Goal: Task Accomplishment & Management: Use online tool/utility

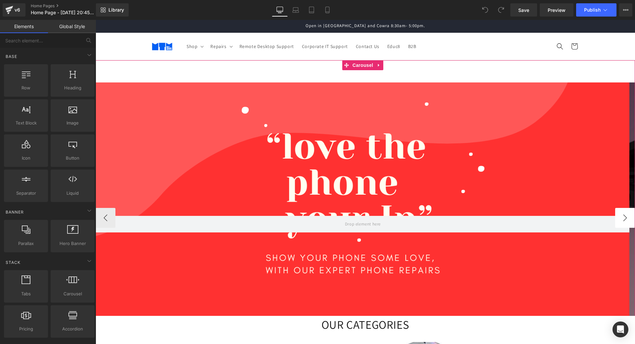
click at [623, 219] on button "›" at bounding box center [625, 218] width 20 height 20
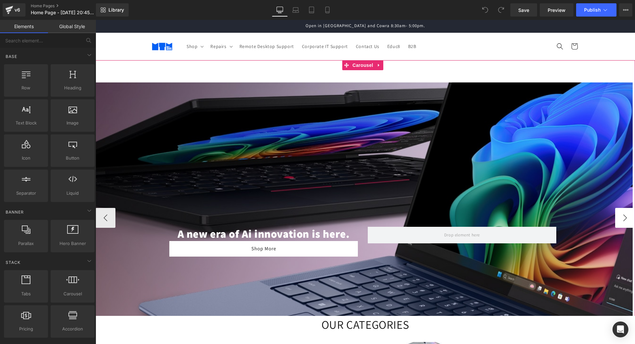
click at [623, 219] on button "›" at bounding box center [625, 218] width 20 height 20
click at [619, 217] on button "›" at bounding box center [625, 218] width 20 height 20
click at [107, 217] on button "‹" at bounding box center [106, 218] width 20 height 20
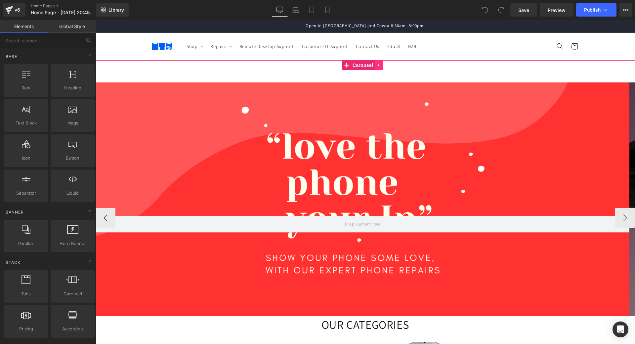
click at [378, 64] on icon at bounding box center [378, 65] width 1 height 3
click at [382, 65] on icon at bounding box center [383, 65] width 5 height 5
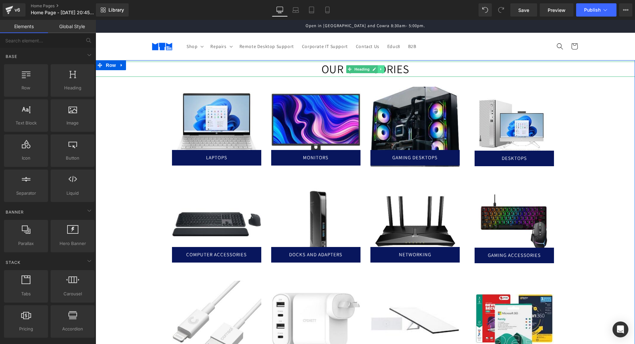
click at [380, 68] on icon at bounding box center [381, 69] width 4 height 4
click at [376, 70] on icon at bounding box center [378, 69] width 4 height 4
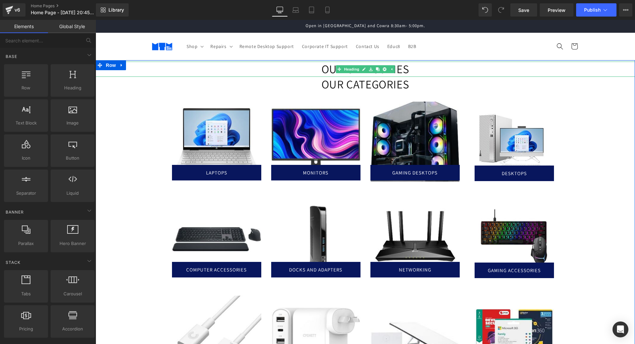
click at [302, 69] on h1 "OUR CATEGORIES" at bounding box center [365, 68] width 539 height 15
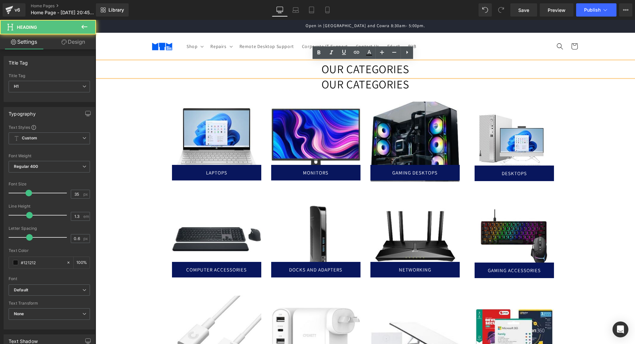
click at [410, 67] on h1 "OUR CATEGORIES" at bounding box center [365, 68] width 539 height 15
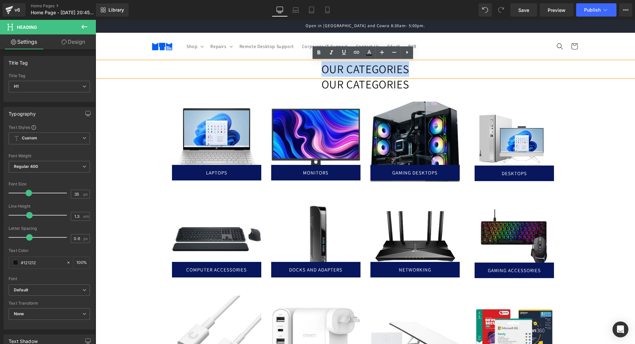
drag, startPoint x: 410, startPoint y: 67, endPoint x: 313, endPoint y: 64, distance: 96.6
click at [313, 64] on h1 "OUR CATEGORIES" at bounding box center [365, 68] width 539 height 15
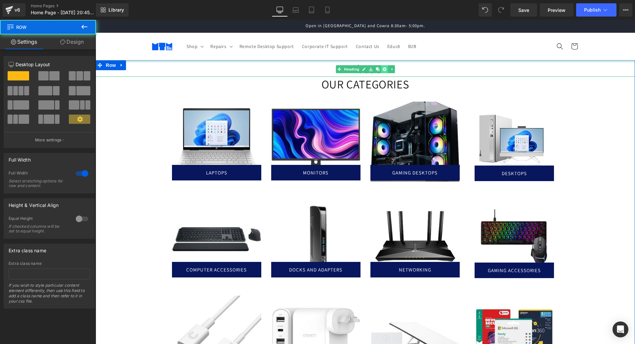
click at [383, 67] on icon at bounding box center [385, 69] width 4 height 4
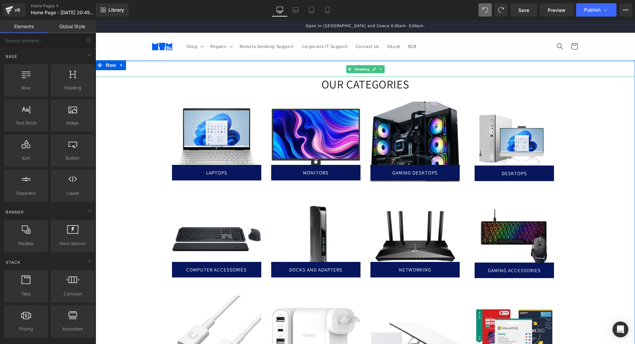
click at [397, 66] on h1 "About" at bounding box center [365, 68] width 539 height 15
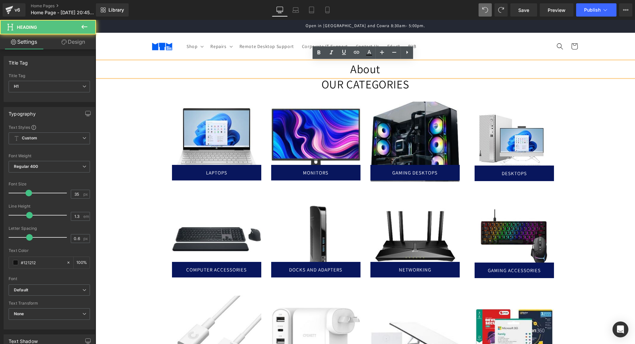
click at [389, 72] on h1 "About" at bounding box center [365, 68] width 539 height 15
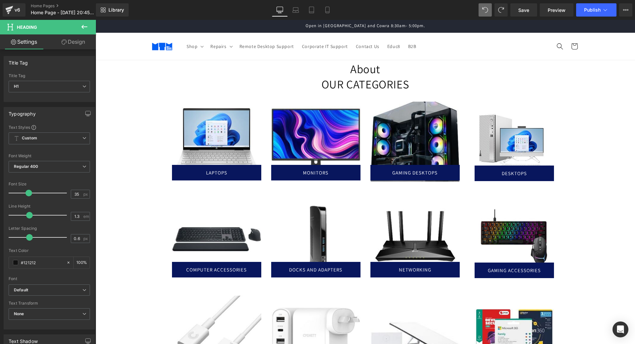
click at [84, 29] on icon at bounding box center [84, 27] width 8 height 8
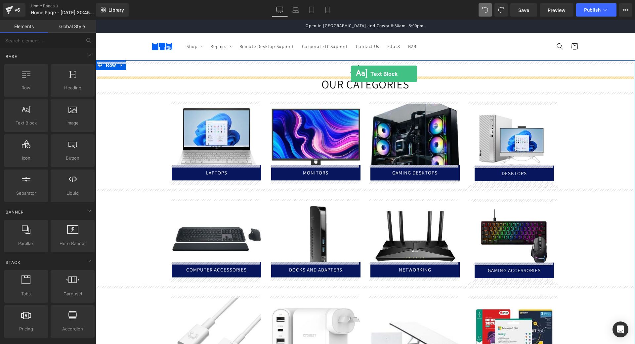
drag, startPoint x: 123, startPoint y: 136, endPoint x: 351, endPoint y: 74, distance: 235.8
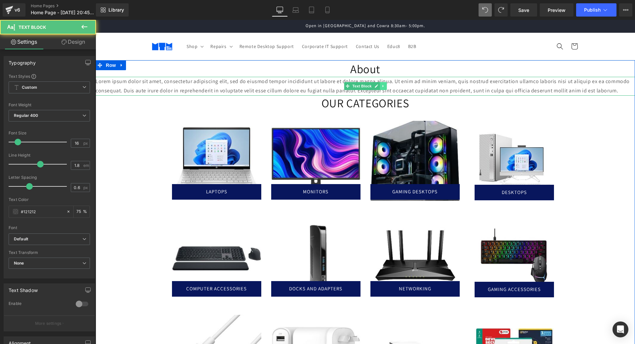
click at [383, 86] on link at bounding box center [383, 86] width 7 height 8
click at [453, 89] on p "Lorem ipsum dolor sit amet, consectetur adipiscing elit, sed do eiusmod tempor …" at bounding box center [365, 86] width 539 height 19
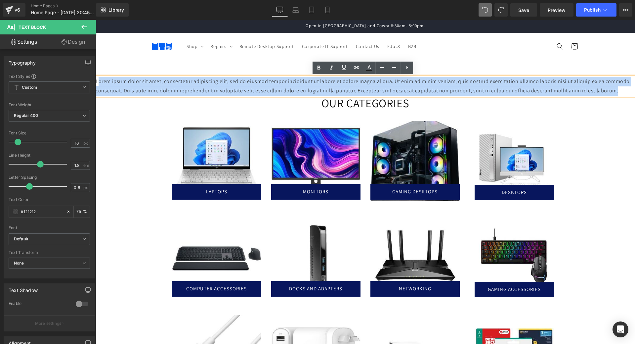
drag, startPoint x: 618, startPoint y: 90, endPoint x: 95, endPoint y: 86, distance: 522.8
click at [96, 86] on html "Skip to content Open in [GEOGRAPHIC_DATA] and Cowra 8:30am- 5:00pm. Shop Shop C…" at bounding box center [365, 182] width 539 height 324
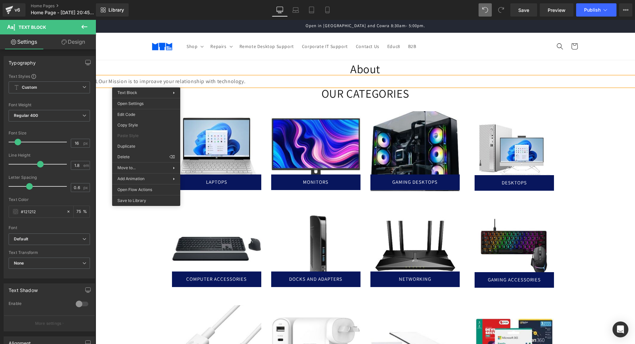
click at [156, 82] on p "LOur Mission is to improave your relationship with technology." at bounding box center [365, 82] width 539 height 10
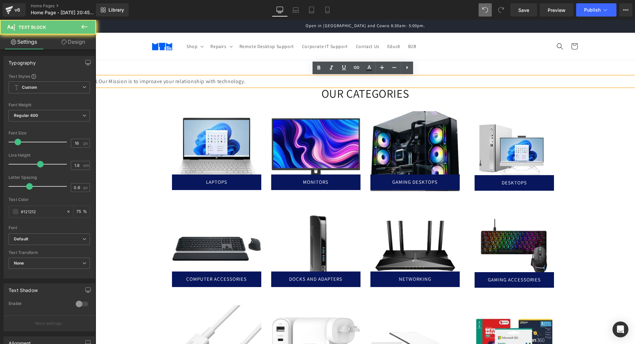
click at [153, 81] on p "LOur Mission is to improave your relationship with technology." at bounding box center [365, 82] width 539 height 10
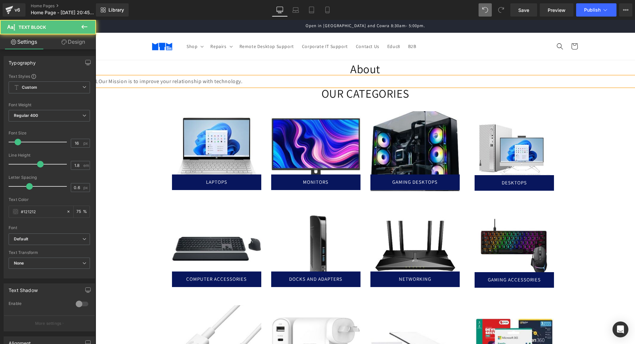
click at [100, 80] on p "LOur Mission is to improve your relationship with technology." at bounding box center [365, 82] width 539 height 10
click at [267, 78] on p "Our Mission is to improve your relationship with technology." at bounding box center [365, 82] width 539 height 10
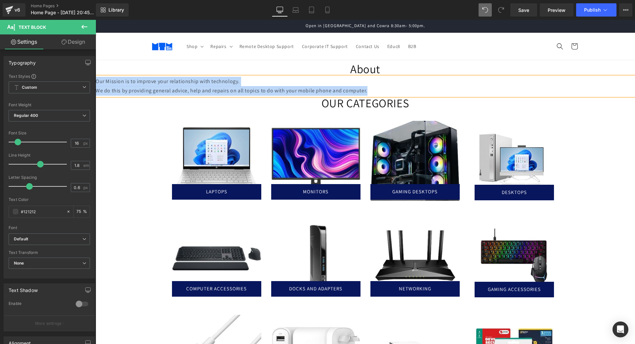
drag, startPoint x: 366, startPoint y: 92, endPoint x: 92, endPoint y: 80, distance: 274.4
click at [96, 80] on html "Skip to content Open in [GEOGRAPHIC_DATA] and Cowra 8:30am- 5:00pm. Shop Shop C…" at bounding box center [365, 182] width 539 height 324
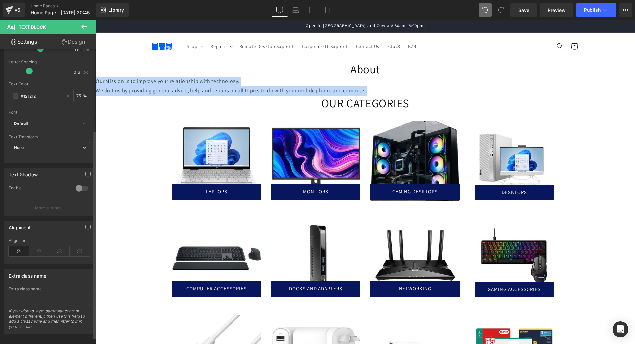
scroll to position [117, 0]
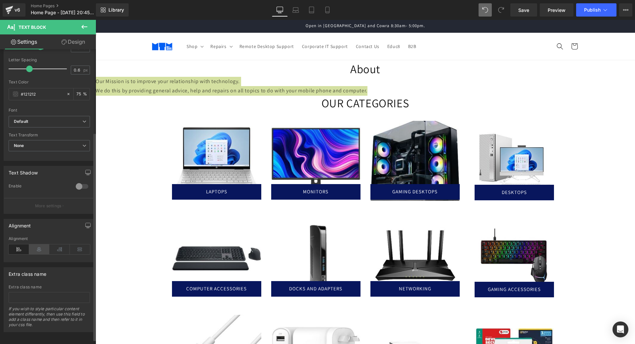
click at [40, 251] on icon at bounding box center [39, 249] width 20 height 10
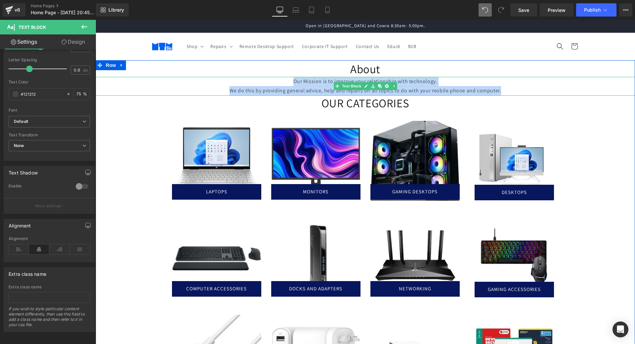
click at [506, 89] on p "We do this by providing general advice, help and repairs on all topics to do wi…" at bounding box center [365, 91] width 539 height 10
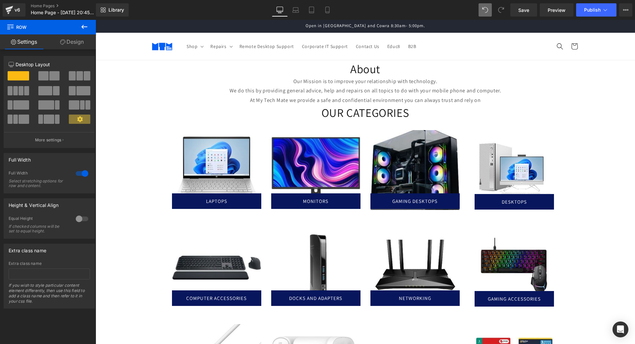
click at [83, 28] on icon at bounding box center [84, 27] width 6 height 4
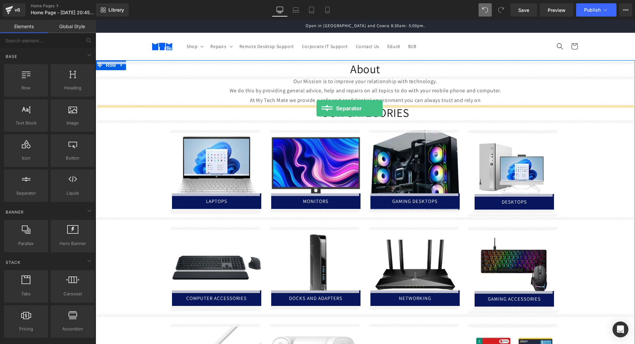
drag, startPoint x: 123, startPoint y: 203, endPoint x: 316, endPoint y: 107, distance: 216.2
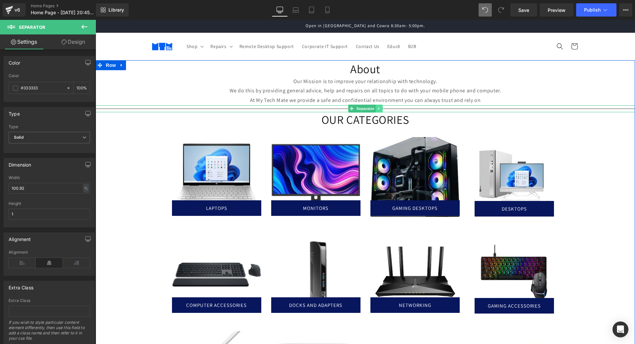
click at [378, 108] on icon at bounding box center [379, 108] width 4 height 4
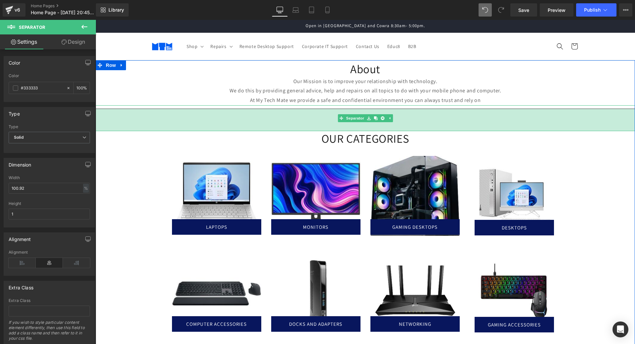
drag, startPoint x: 402, startPoint y: 111, endPoint x: 417, endPoint y: 130, distance: 24.4
click at [417, 130] on div "67px" at bounding box center [365, 120] width 539 height 22
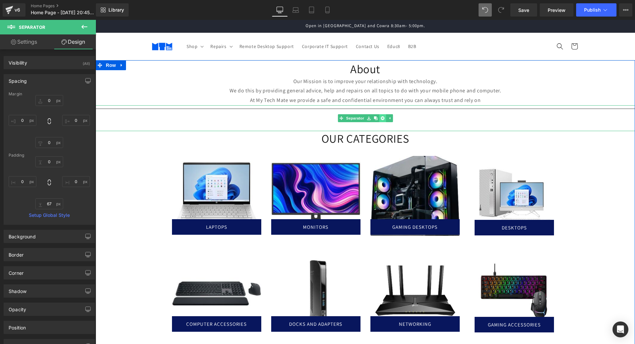
click at [381, 117] on icon at bounding box center [383, 118] width 4 height 4
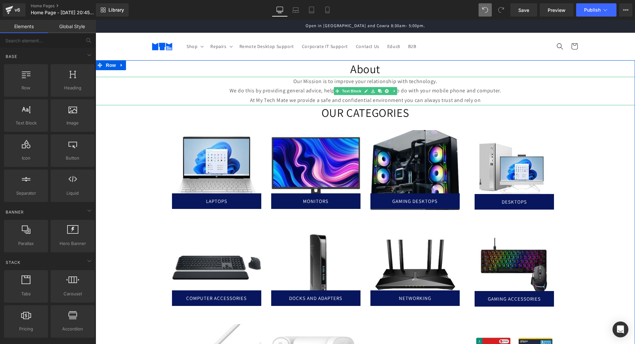
click at [487, 101] on p "At My Tech Mate we provide a safe and confidential environment you can always t…" at bounding box center [365, 101] width 539 height 10
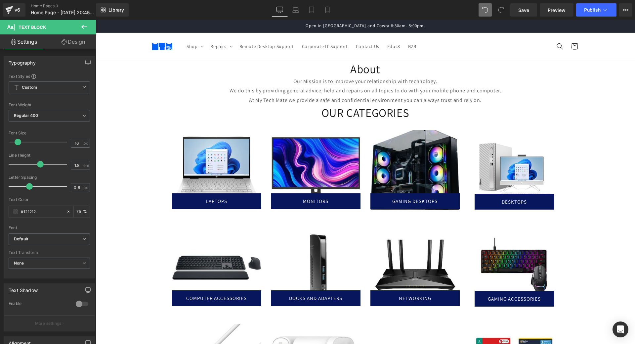
click at [88, 28] on icon at bounding box center [84, 27] width 8 height 8
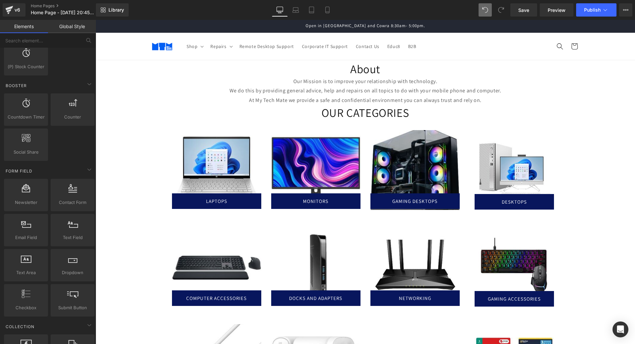
scroll to position [792, 0]
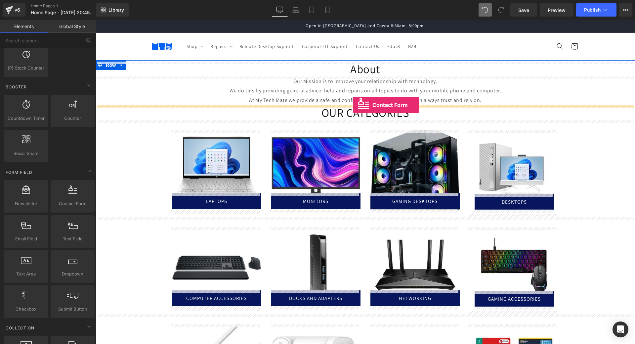
drag, startPoint x: 165, startPoint y: 218, endPoint x: 353, endPoint y: 105, distance: 218.9
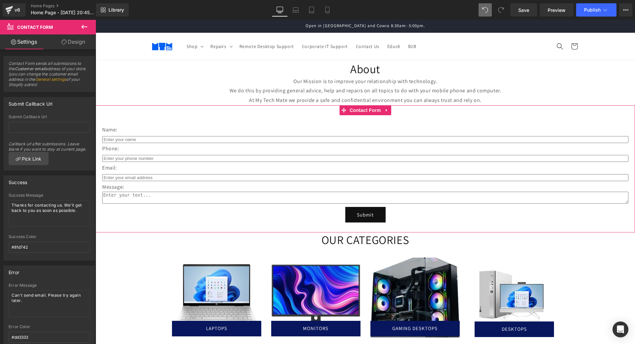
click at [81, 39] on link "Design" at bounding box center [73, 41] width 48 height 15
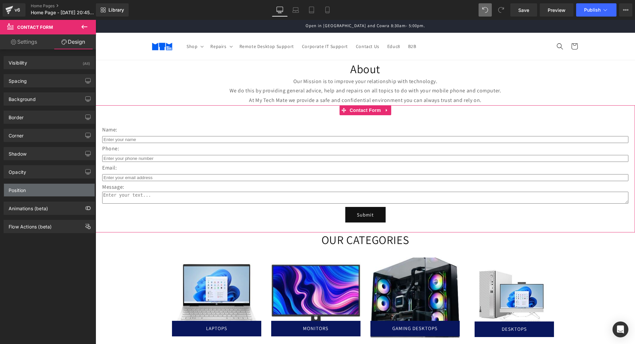
click at [43, 192] on div "Position" at bounding box center [49, 190] width 91 height 13
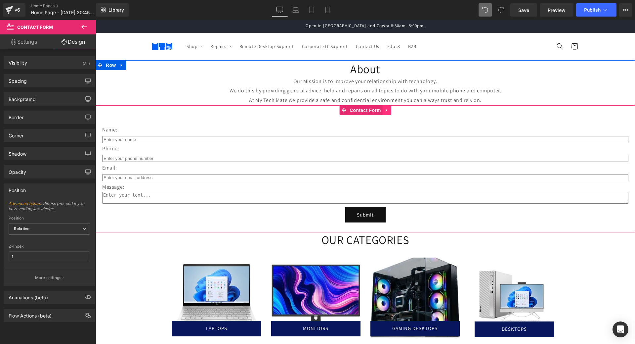
click at [386, 110] on icon at bounding box center [386, 110] width 1 height 3
click at [96, 20] on div at bounding box center [96, 20] width 0 height 0
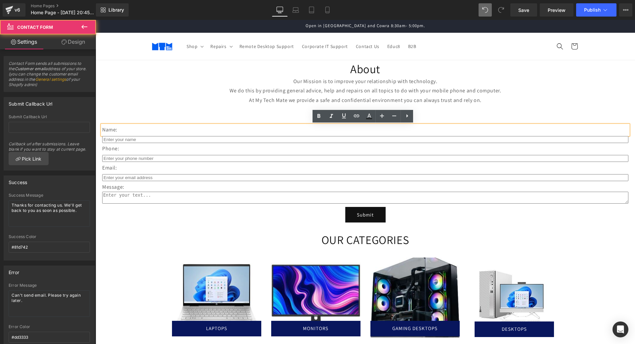
click at [184, 116] on div "Name: Text Block Text Field Phone: Text Block Text Field Email: Text Block Emai…" at bounding box center [365, 168] width 539 height 127
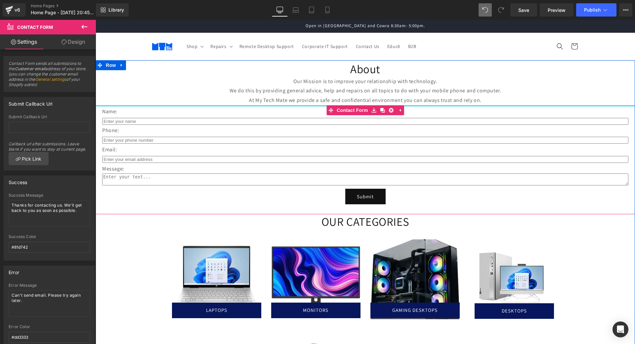
drag, startPoint x: 423, startPoint y: 111, endPoint x: 426, endPoint y: 93, distance: 18.3
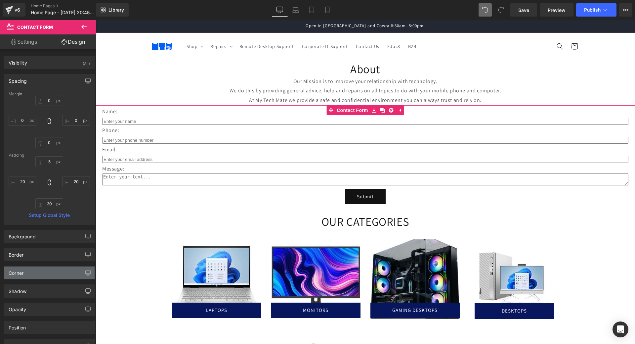
scroll to position [45, 0]
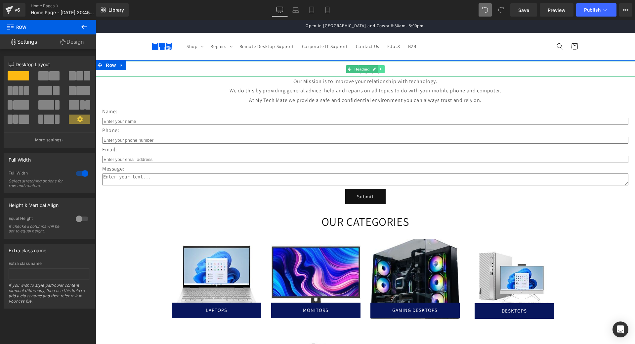
click at [379, 70] on icon at bounding box center [381, 69] width 4 height 4
click at [374, 71] on link at bounding box center [377, 69] width 7 height 8
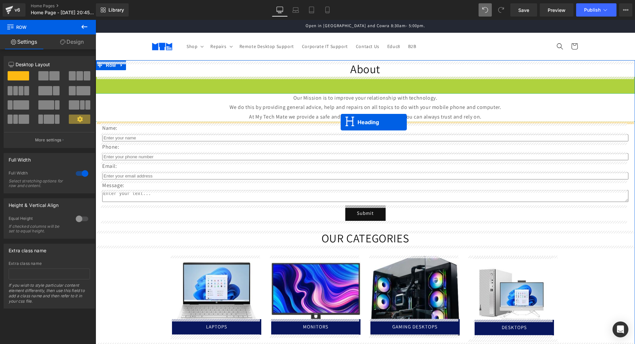
drag, startPoint x: 345, startPoint y: 84, endPoint x: 341, endPoint y: 122, distance: 37.9
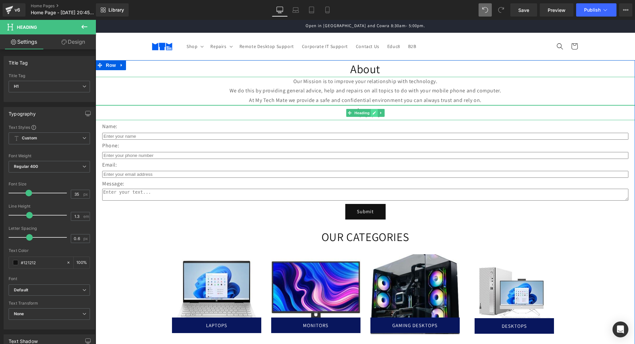
click at [372, 113] on icon at bounding box center [374, 113] width 4 height 4
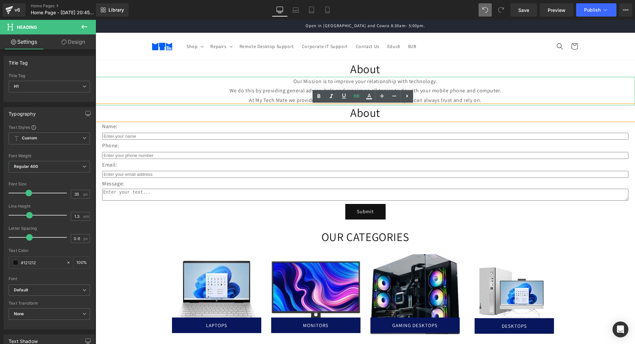
click at [381, 113] on h1 "About" at bounding box center [365, 112] width 539 height 15
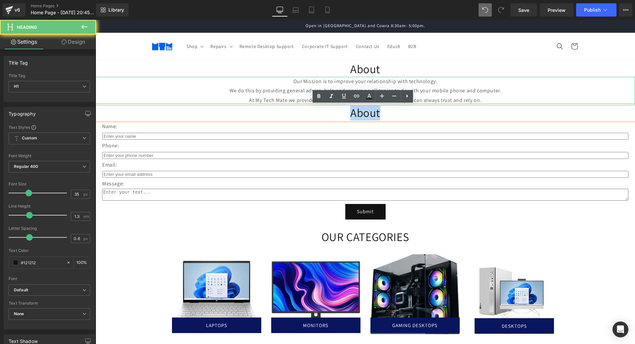
drag, startPoint x: 381, startPoint y: 113, endPoint x: 329, endPoint y: 115, distance: 52.0
click at [329, 115] on h1 "About" at bounding box center [365, 112] width 539 height 15
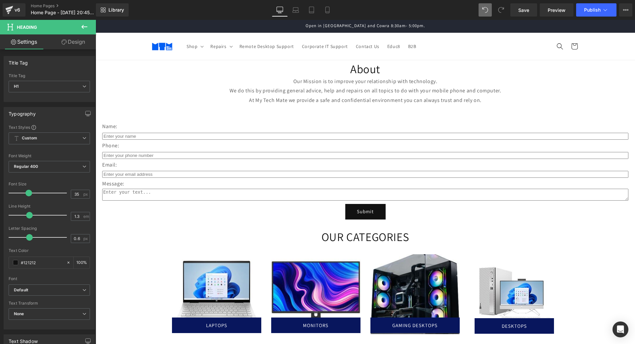
click at [84, 26] on icon at bounding box center [84, 27] width 8 height 8
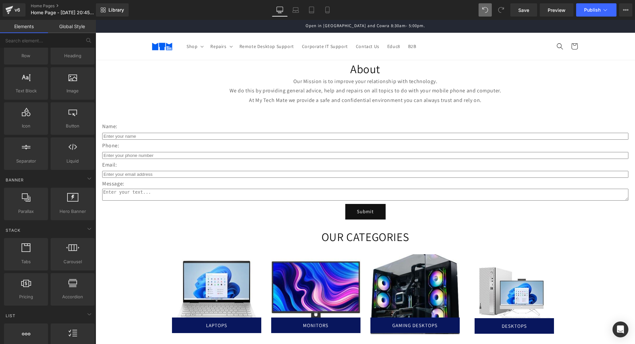
scroll to position [0, 0]
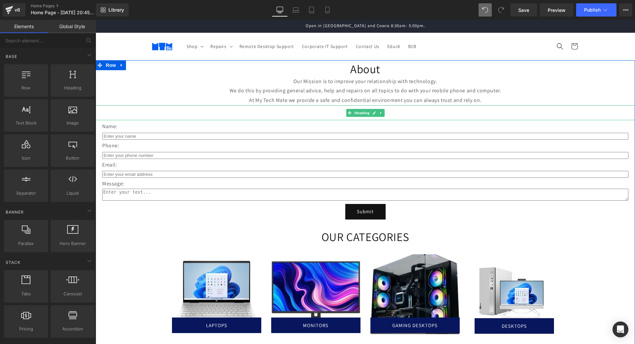
click at [418, 113] on h1 at bounding box center [365, 112] width 539 height 15
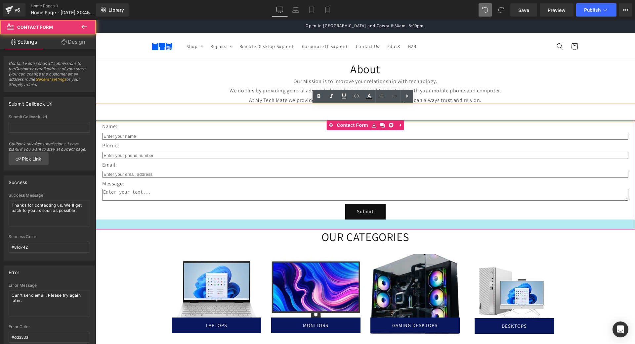
click at [527, 227] on div at bounding box center [365, 224] width 539 height 10
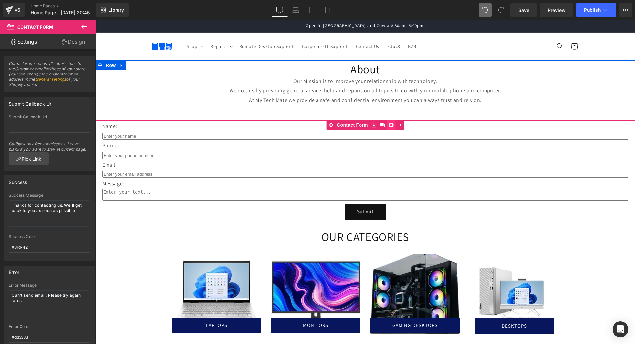
click at [389, 126] on icon at bounding box center [391, 125] width 5 height 5
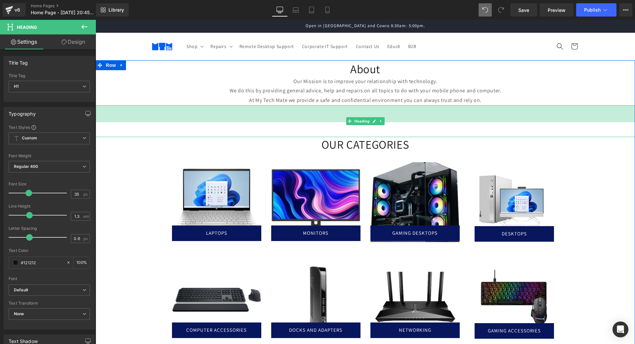
drag, startPoint x: 326, startPoint y: 105, endPoint x: 323, endPoint y: 122, distance: 17.1
click at [323, 122] on div "Heading 51px" at bounding box center [365, 121] width 539 height 32
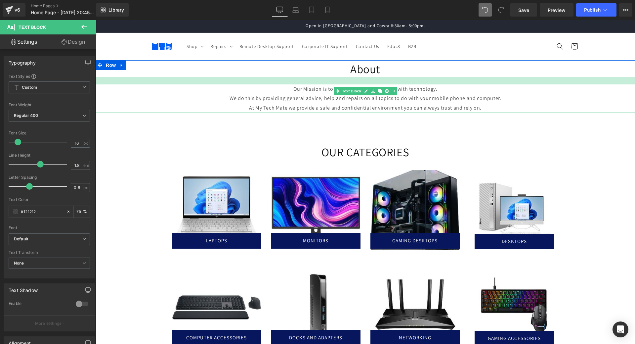
drag, startPoint x: 404, startPoint y: 76, endPoint x: 403, endPoint y: 84, distance: 7.7
click at [403, 84] on div at bounding box center [365, 81] width 539 height 8
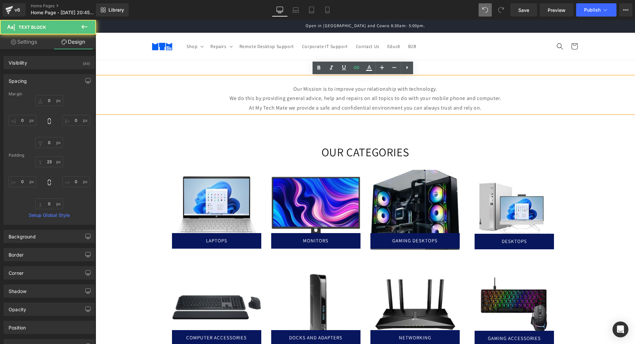
click at [96, 20] on div at bounding box center [96, 20] width 0 height 0
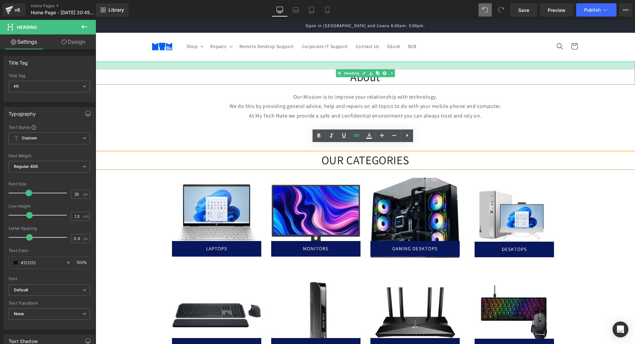
drag, startPoint x: 412, startPoint y: 62, endPoint x: 409, endPoint y: 70, distance: 8.6
click at [409, 70] on div "About Heading" at bounding box center [365, 72] width 539 height 23
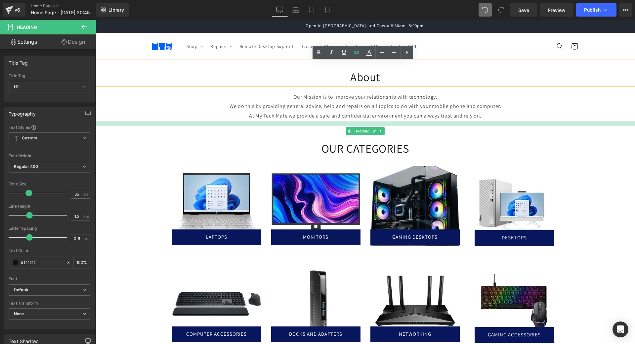
drag, startPoint x: 405, startPoint y: 137, endPoint x: 408, endPoint y: 125, distance: 12.1
click at [408, 125] on div at bounding box center [365, 123] width 539 height 5
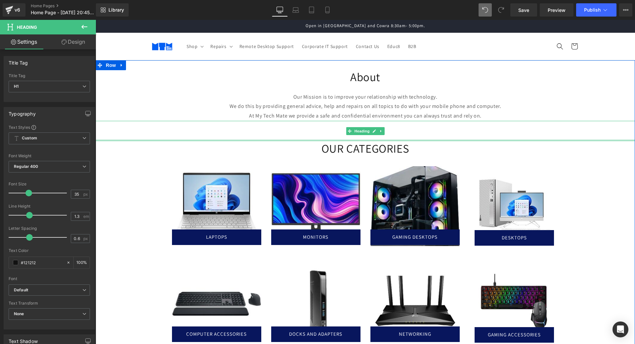
drag, startPoint x: 411, startPoint y: 140, endPoint x: 413, endPoint y: 133, distance: 6.8
click at [413, 133] on div "Heading" at bounding box center [365, 131] width 539 height 20
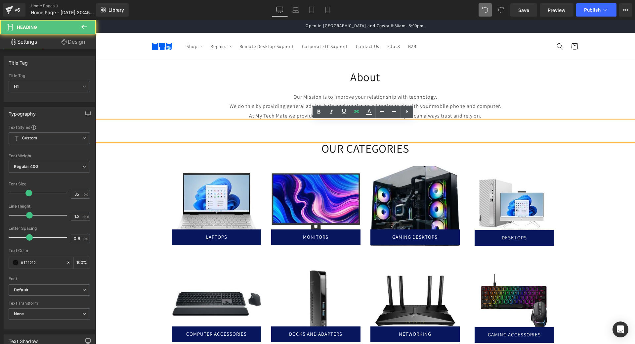
drag, startPoint x: 408, startPoint y: 141, endPoint x: 410, endPoint y: 135, distance: 7.0
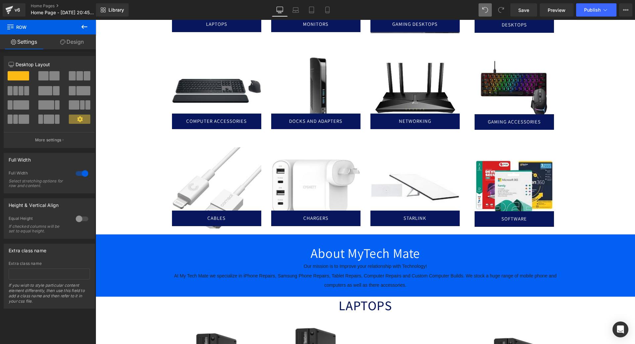
scroll to position [341, 0]
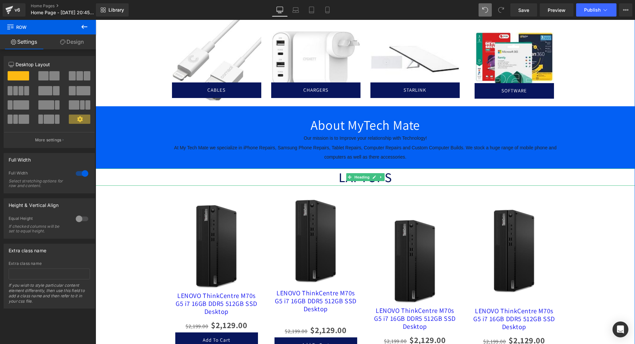
click at [406, 178] on h1 "LAPTOPS" at bounding box center [365, 176] width 539 height 17
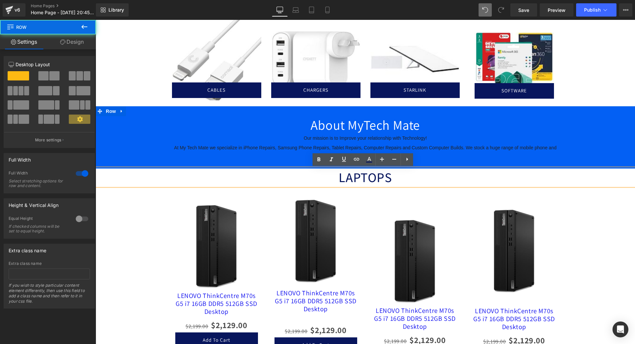
click at [166, 113] on div "About MyTech Mate Heading Our mission is to Improve your relationship with Tech…" at bounding box center [365, 137] width 539 height 62
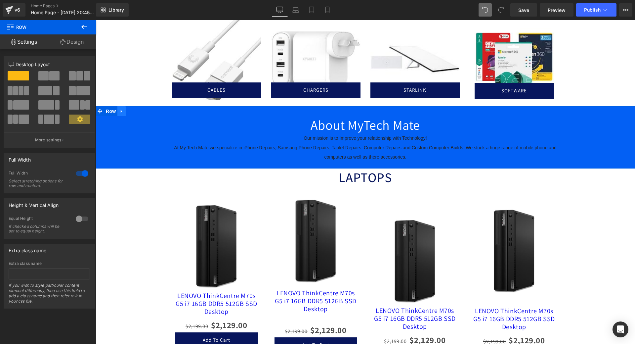
click at [122, 111] on link at bounding box center [121, 111] width 9 height 10
click at [137, 111] on icon at bounding box center [139, 110] width 5 height 5
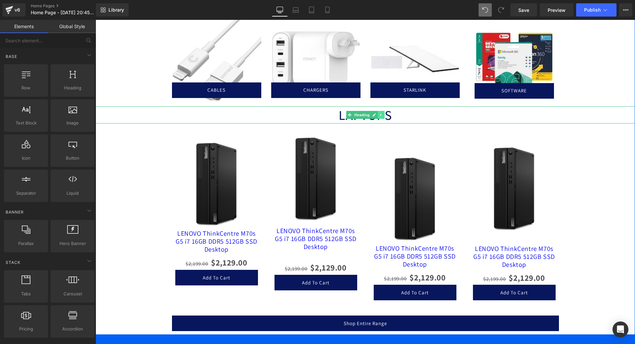
click at [380, 116] on icon at bounding box center [380, 114] width 1 height 2
click at [385, 116] on link at bounding box center [384, 115] width 7 height 8
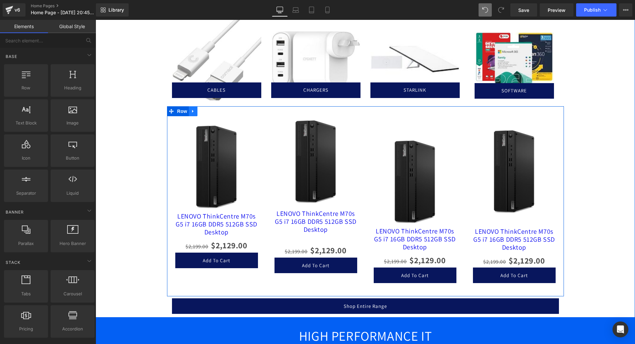
click at [191, 112] on icon at bounding box center [193, 110] width 5 height 5
click at [208, 112] on icon at bounding box center [210, 110] width 5 height 5
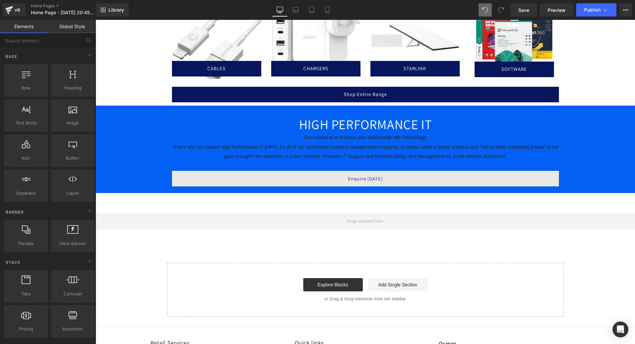
scroll to position [368, 0]
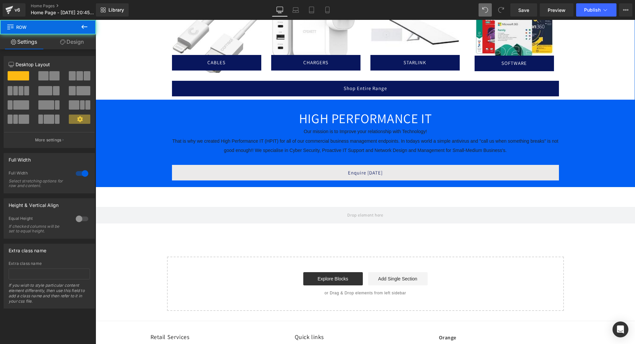
click at [121, 104] on icon at bounding box center [121, 104] width 1 height 3
click at [135, 103] on link at bounding box center [139, 105] width 9 height 10
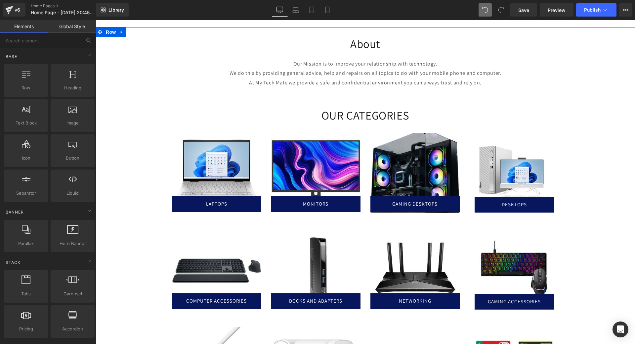
scroll to position [0, 0]
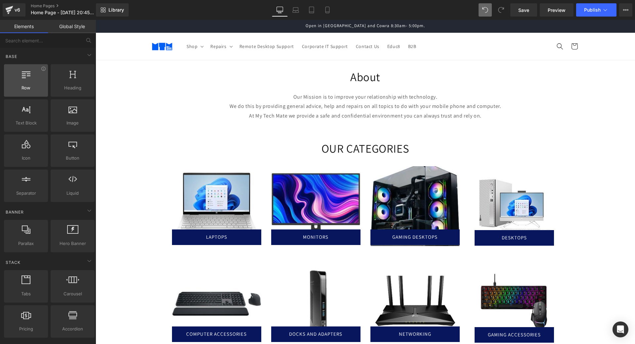
click at [36, 84] on div at bounding box center [26, 76] width 40 height 15
click at [20, 80] on div at bounding box center [26, 76] width 40 height 15
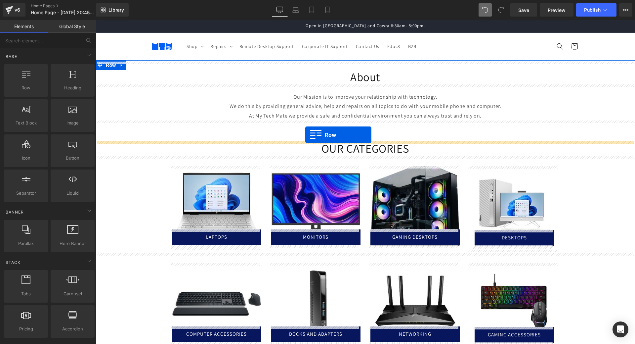
drag, startPoint x: 117, startPoint y: 107, endPoint x: 305, endPoint y: 135, distance: 189.8
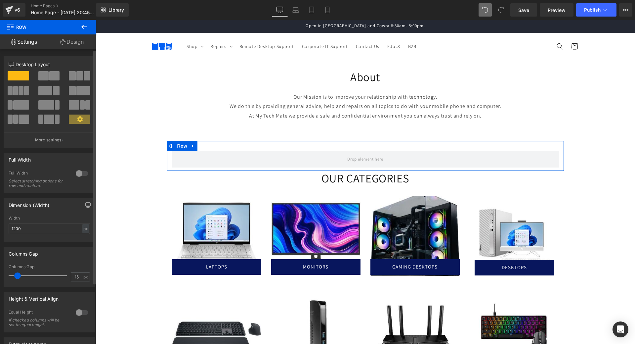
click at [50, 77] on span at bounding box center [54, 75] width 10 height 9
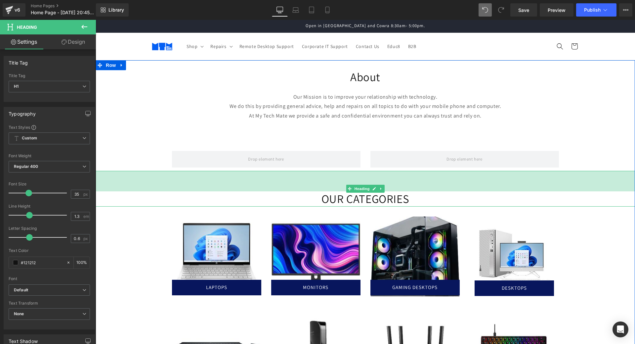
drag, startPoint x: 313, startPoint y: 172, endPoint x: 313, endPoint y: 192, distance: 20.5
click at [313, 192] on div "OUR CATEGORIES Heading 62px" at bounding box center [365, 189] width 539 height 36
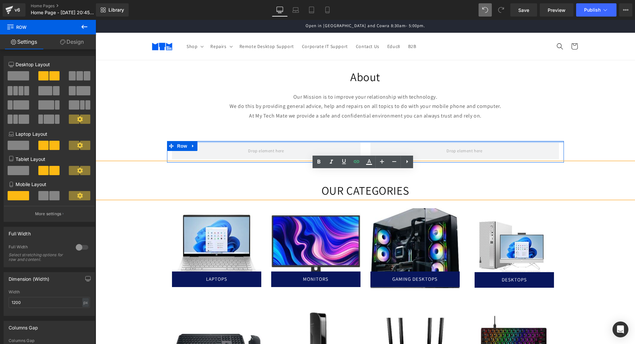
drag, startPoint x: 329, startPoint y: 145, endPoint x: 332, endPoint y: 137, distance: 8.8
click at [332, 137] on div "About Heading Our Mission is to improve your relationship with technology. We d…" at bounding box center [365, 285] width 539 height 448
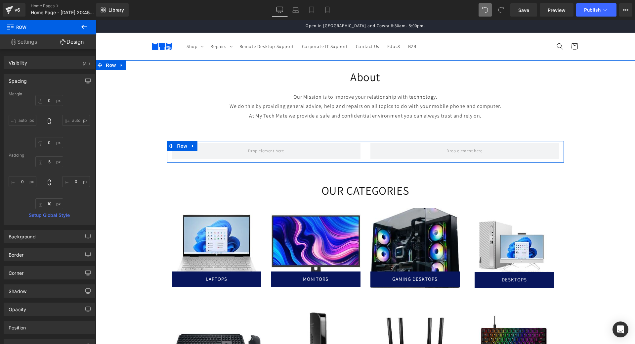
click at [623, 147] on div "About Heading Our Mission is to improve your relationship with technology. We d…" at bounding box center [365, 285] width 539 height 448
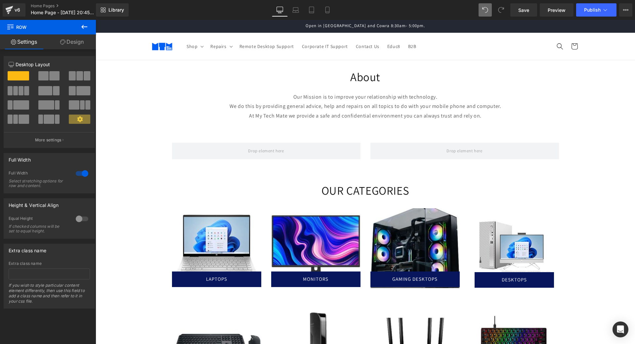
click at [84, 28] on icon at bounding box center [84, 27] width 8 height 8
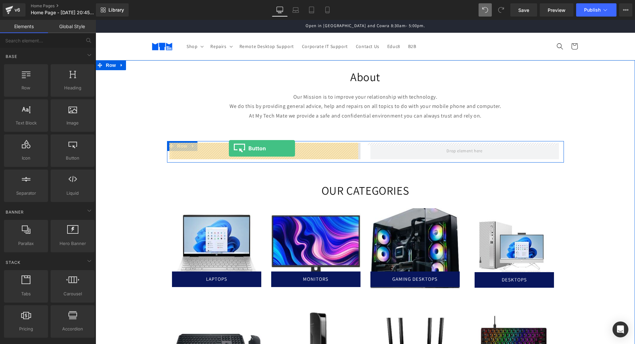
drag, startPoint x: 162, startPoint y: 168, endPoint x: 229, endPoint y: 148, distance: 69.4
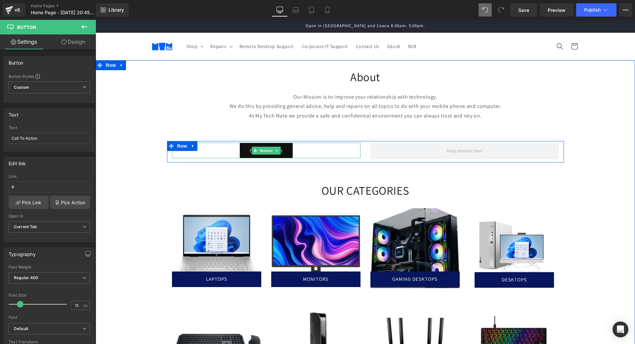
click at [217, 152] on div "Call To Action" at bounding box center [266, 151] width 188 height 16
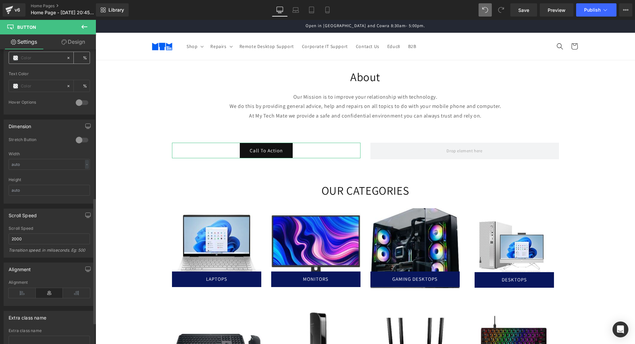
scroll to position [347, 0]
click at [79, 140] on div at bounding box center [82, 139] width 16 height 11
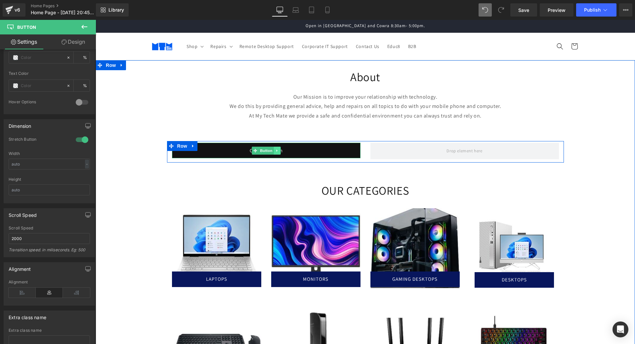
click at [276, 149] on link at bounding box center [276, 150] width 7 height 8
click at [272, 149] on icon at bounding box center [274, 150] width 4 height 4
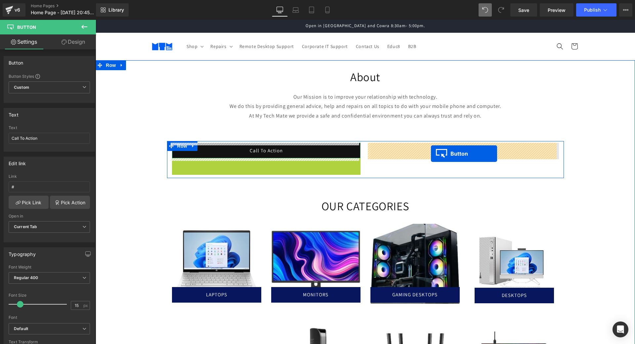
drag, startPoint x: 251, startPoint y: 164, endPoint x: 430, endPoint y: 153, distance: 179.9
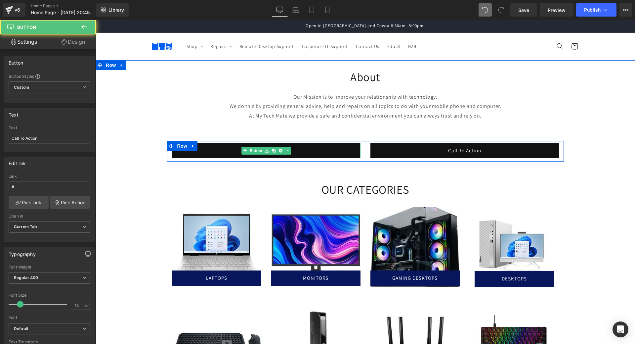
click at [296, 151] on link "Call To Action" at bounding box center [266, 151] width 188 height 16
click at [301, 151] on link "Call To Action" at bounding box center [266, 151] width 188 height 16
click at [303, 148] on link "Call To Action" at bounding box center [266, 151] width 188 height 16
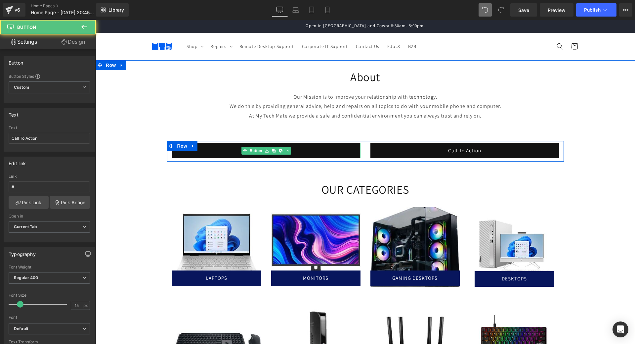
click at [303, 148] on link "Call To Action" at bounding box center [266, 151] width 188 height 16
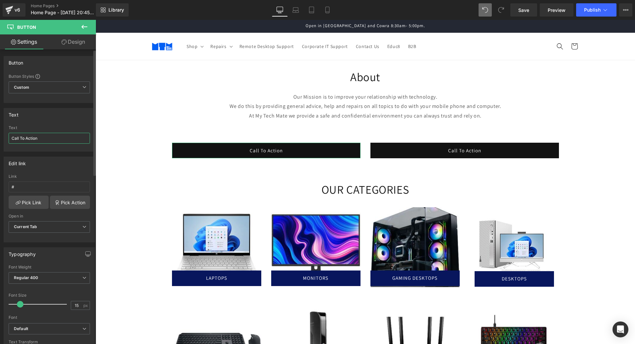
drag, startPoint x: 51, startPoint y: 136, endPoint x: 0, endPoint y: 135, distance: 50.9
click at [0, 135] on div "Text Call To Action Text Call To Action" at bounding box center [49, 127] width 99 height 49
type input "R"
type input "Repairs"
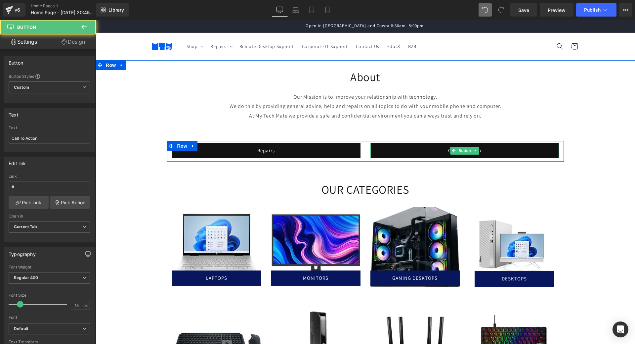
click at [494, 151] on link "Call To Action" at bounding box center [464, 151] width 188 height 16
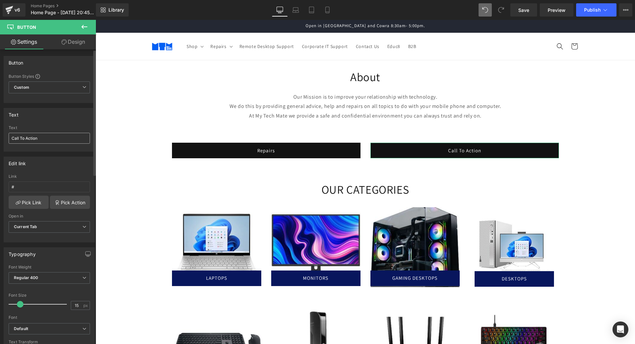
click at [52, 140] on input "Call To Action" at bounding box center [49, 138] width 81 height 11
drag, startPoint x: 52, startPoint y: 140, endPoint x: 7, endPoint y: 136, distance: 45.8
click at [7, 136] on div "Call To Action Text Call To Action" at bounding box center [49, 138] width 91 height 26
type input "P"
type input "Shop"
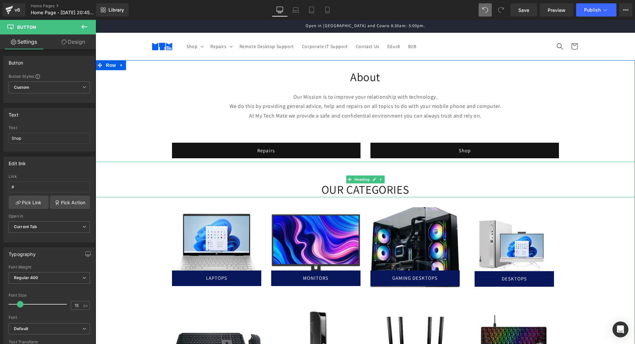
click at [605, 190] on h1 "OUR CATEGORIES" at bounding box center [365, 189] width 539 height 15
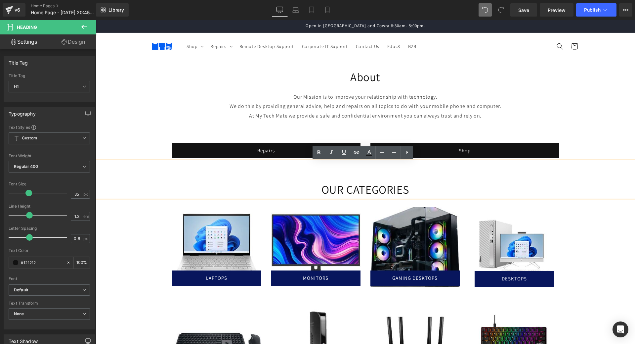
click at [606, 240] on div "About Heading Our Mission is to improve your relationship with technology. We d…" at bounding box center [365, 284] width 539 height 447
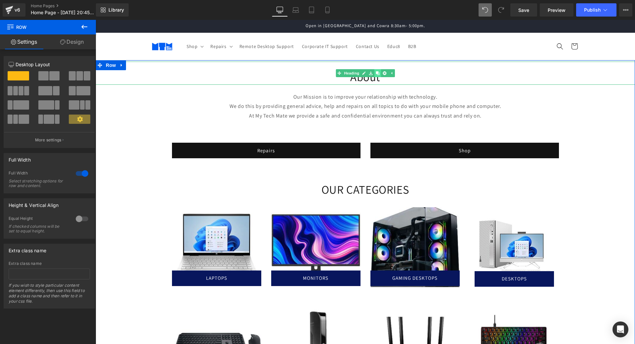
click at [374, 73] on link at bounding box center [377, 73] width 7 height 8
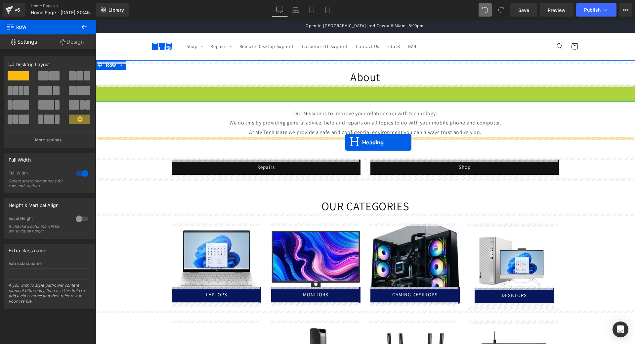
drag, startPoint x: 346, startPoint y: 98, endPoint x: 345, endPoint y: 142, distance: 44.6
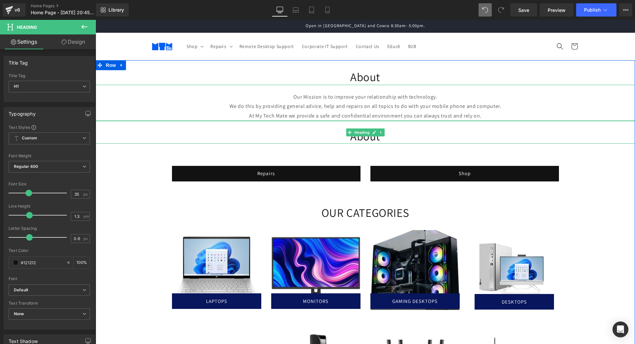
click at [400, 136] on h1 "About" at bounding box center [365, 136] width 539 height 15
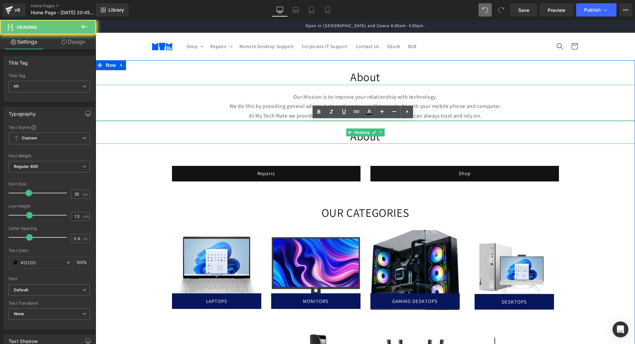
click at [400, 136] on h1 "About" at bounding box center [365, 136] width 539 height 15
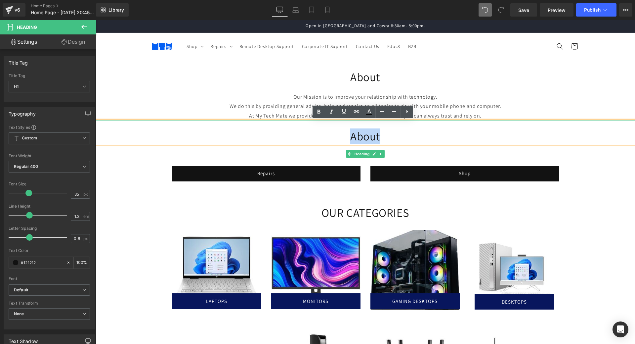
drag, startPoint x: 400, startPoint y: 136, endPoint x: 331, endPoint y: 149, distance: 70.3
click at [331, 149] on div "About Heading Our Mission is to improve your relationship with technology. We d…" at bounding box center [365, 296] width 539 height 470
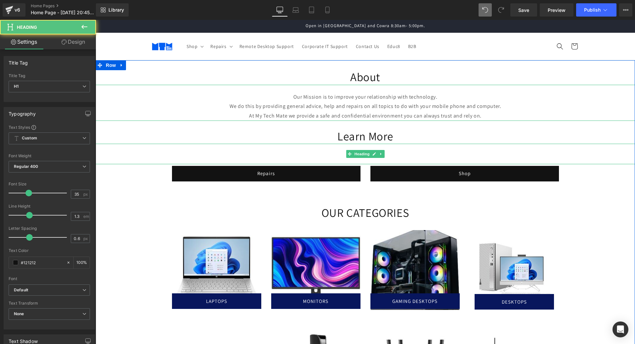
drag, startPoint x: 499, startPoint y: 163, endPoint x: 504, endPoint y: 150, distance: 13.6
click at [504, 150] on div "Heading" at bounding box center [365, 153] width 539 height 20
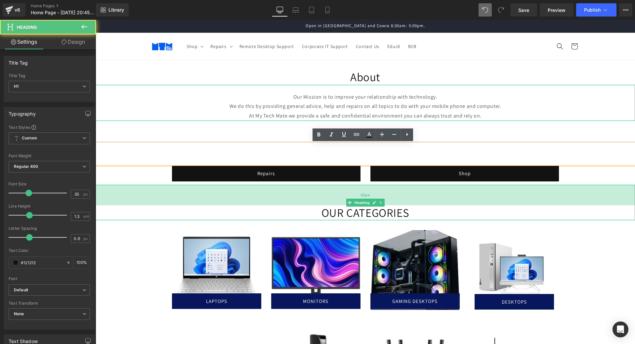
click at [607, 198] on div "62px" at bounding box center [365, 194] width 539 height 20
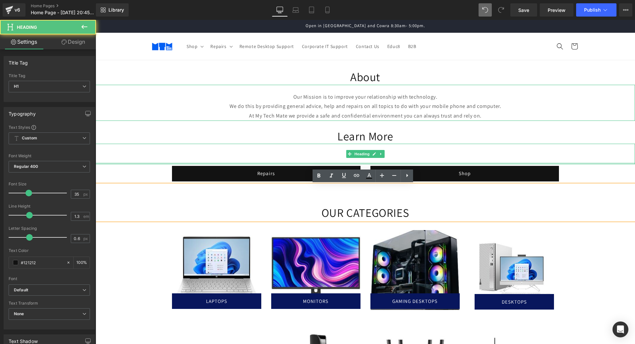
drag, startPoint x: 453, startPoint y: 162, endPoint x: 455, endPoint y: 153, distance: 9.4
click at [455, 153] on div "Heading" at bounding box center [365, 153] width 539 height 20
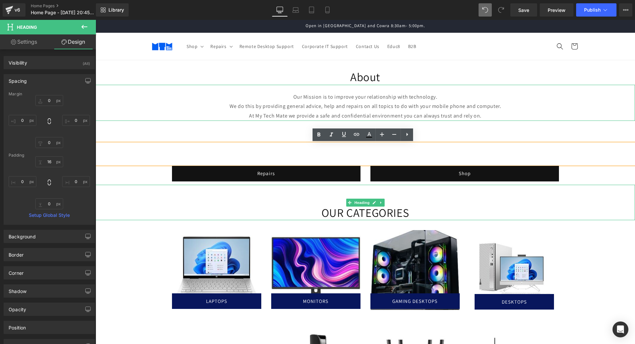
click at [619, 214] on h1 "OUR CATEGORIES" at bounding box center [365, 212] width 539 height 15
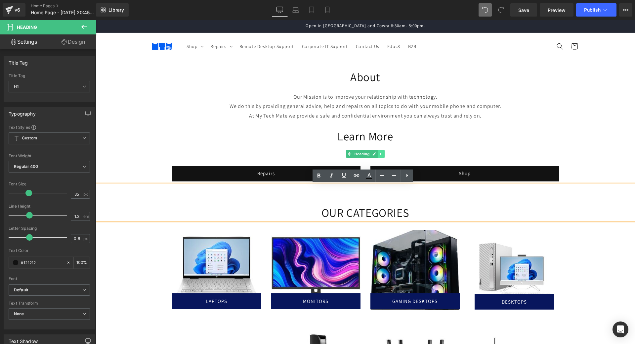
click at [380, 154] on icon at bounding box center [381, 154] width 4 height 4
click at [383, 154] on icon at bounding box center [385, 154] width 4 height 4
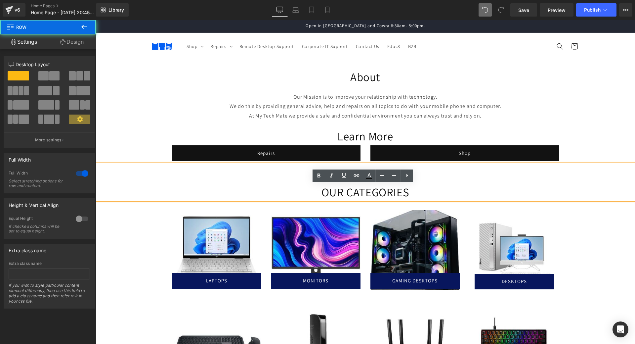
click at [598, 246] on div "About Heading Our Mission is to improve your relationship with technology. We d…" at bounding box center [365, 286] width 539 height 450
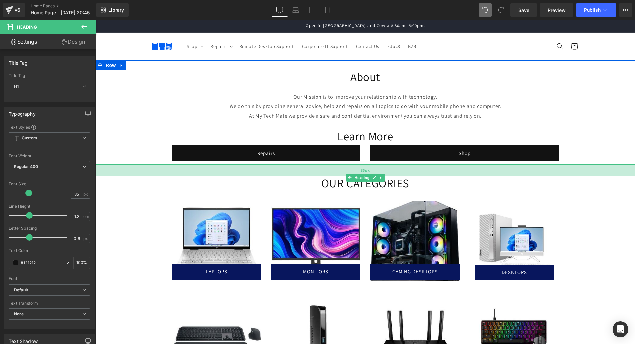
drag, startPoint x: 406, startPoint y: 176, endPoint x: 407, endPoint y: 167, distance: 9.0
click at [407, 167] on div "35px" at bounding box center [365, 170] width 539 height 12
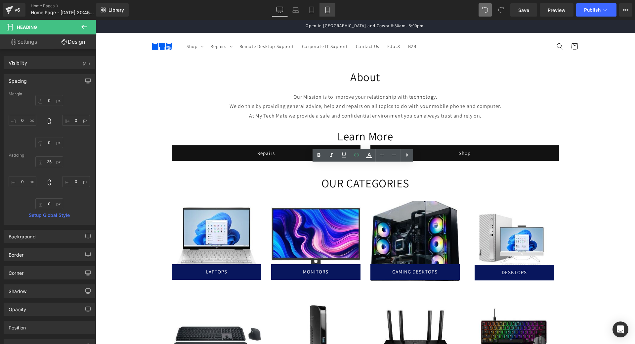
click at [328, 8] on icon at bounding box center [327, 10] width 7 height 7
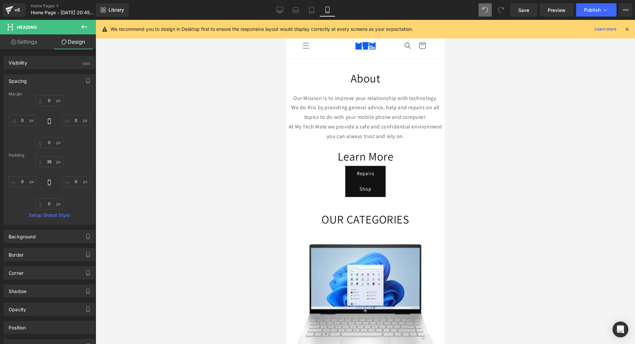
scroll to position [71, 0]
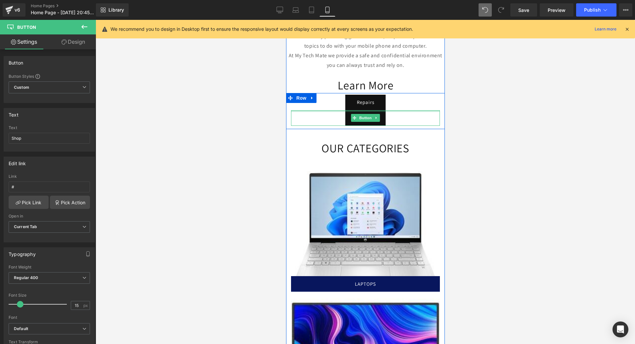
click at [360, 110] on div at bounding box center [365, 111] width 149 height 2
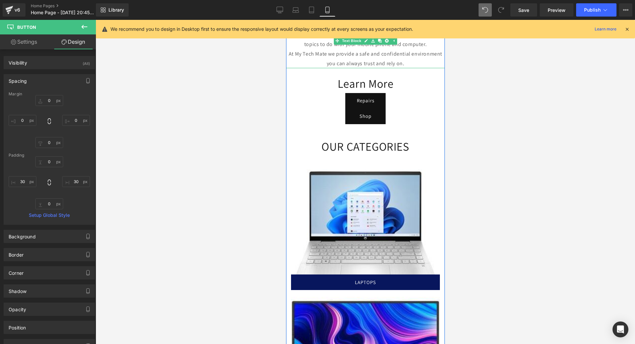
scroll to position [78, 0]
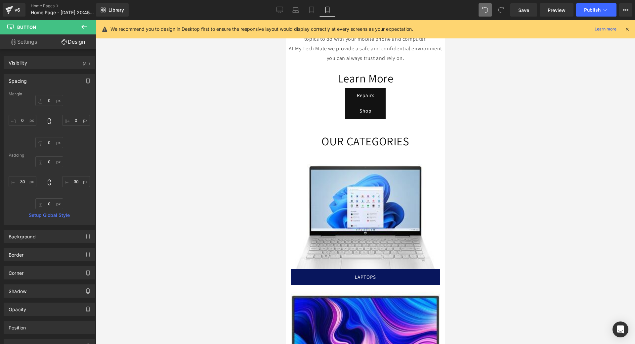
click at [81, 28] on icon at bounding box center [84, 27] width 8 height 8
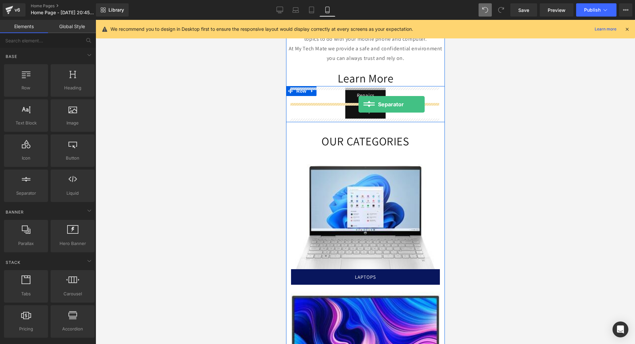
drag, startPoint x: 316, startPoint y: 201, endPoint x: 358, endPoint y: 104, distance: 105.9
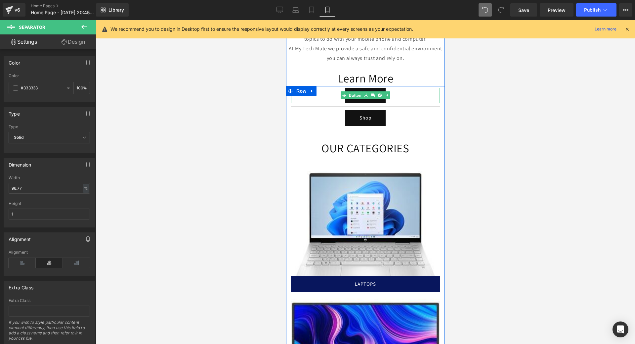
click at [400, 93] on div "Repairs" at bounding box center [365, 96] width 149 height 16
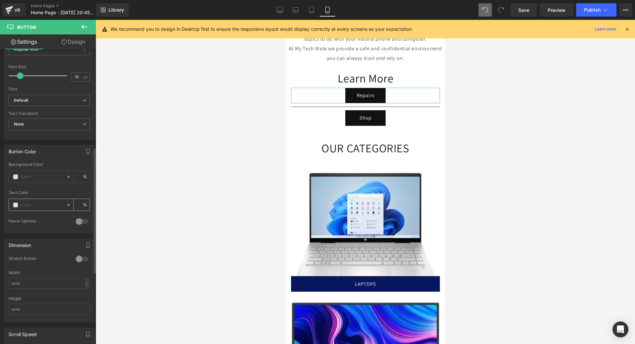
scroll to position [228, 0]
click at [81, 257] on div at bounding box center [82, 258] width 16 height 11
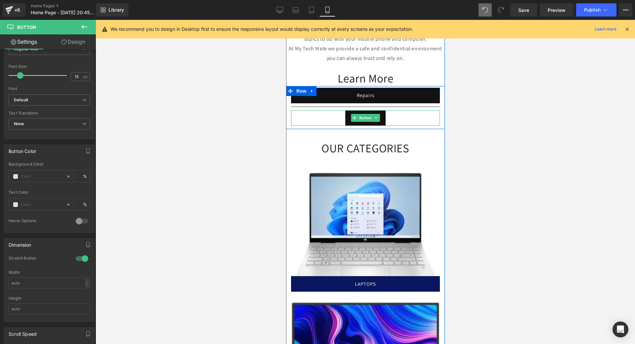
click at [413, 120] on div "Shop" at bounding box center [365, 118] width 149 height 16
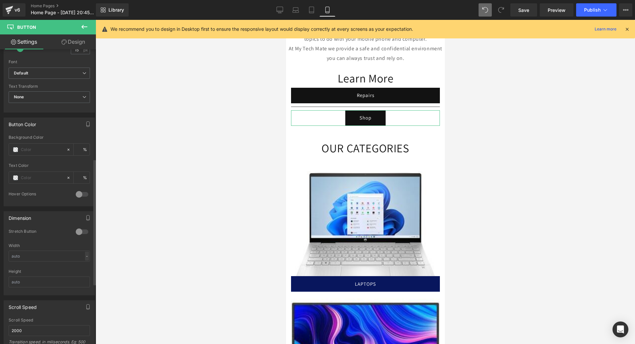
scroll to position [256, 0]
click at [81, 230] on div at bounding box center [82, 230] width 16 height 11
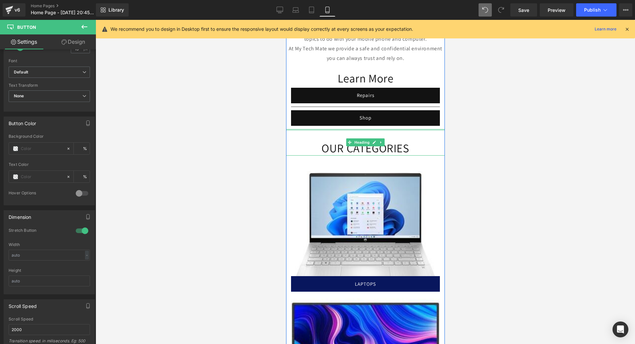
scroll to position [0, 0]
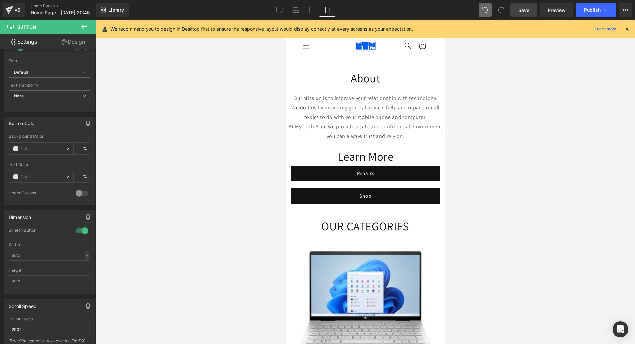
click at [527, 12] on span "Save" at bounding box center [523, 10] width 11 height 7
click at [278, 12] on icon at bounding box center [280, 9] width 6 height 5
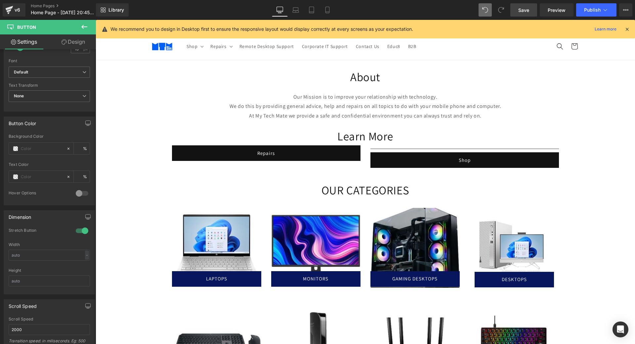
click at [88, 25] on icon at bounding box center [84, 27] width 8 height 8
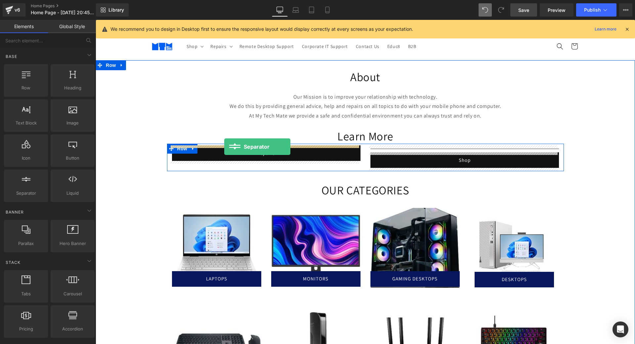
drag, startPoint x: 128, startPoint y: 199, endPoint x: 224, endPoint y: 146, distance: 109.8
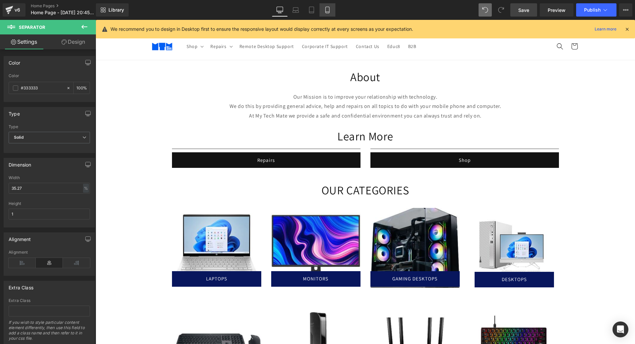
click at [326, 13] on link "Mobile" at bounding box center [327, 9] width 16 height 13
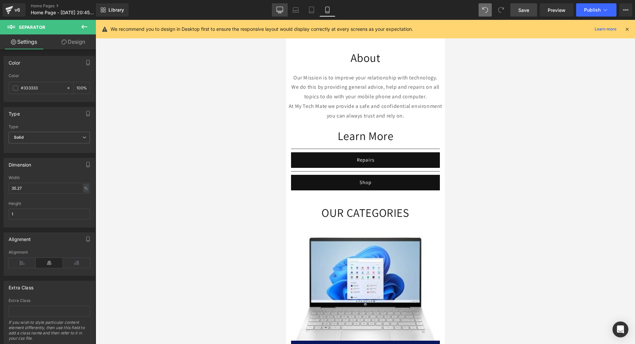
click at [280, 13] on link "Desktop" at bounding box center [280, 9] width 16 height 13
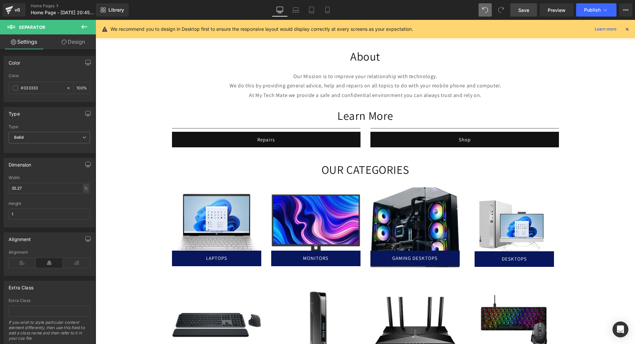
scroll to position [0, 0]
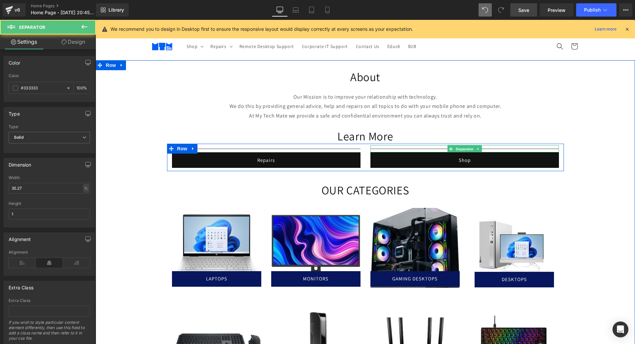
click at [530, 148] on hr at bounding box center [464, 150] width 188 height 4
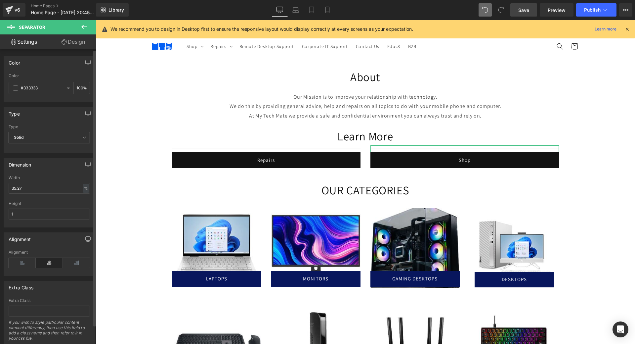
click at [73, 140] on span "Solid" at bounding box center [49, 138] width 81 height 12
click at [60, 114] on div "Type" at bounding box center [48, 113] width 88 height 13
click at [44, 87] on input "#333333" at bounding box center [42, 87] width 42 height 7
drag, startPoint x: 44, startPoint y: 87, endPoint x: 12, endPoint y: 91, distance: 32.6
click at [12, 91] on div "#333333" at bounding box center [37, 88] width 57 height 12
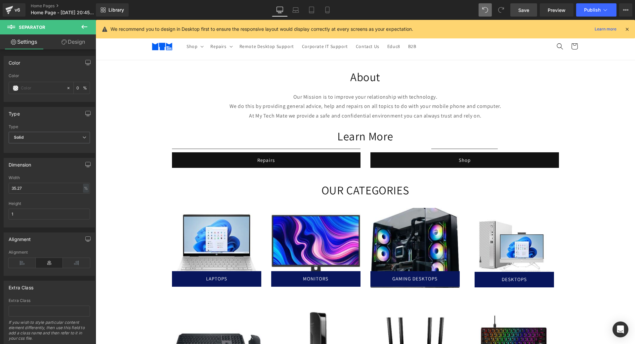
click at [127, 132] on h1 "Learn More" at bounding box center [365, 136] width 539 height 15
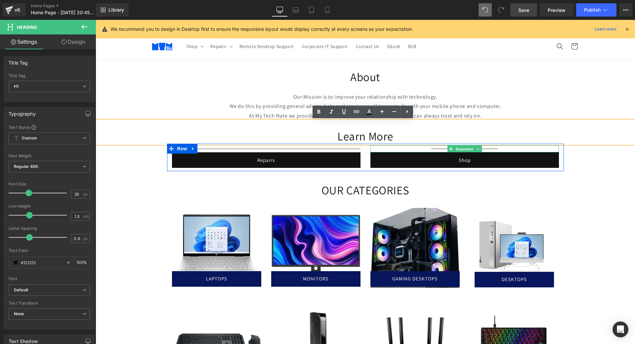
click at [496, 148] on div at bounding box center [464, 148] width 188 height 7
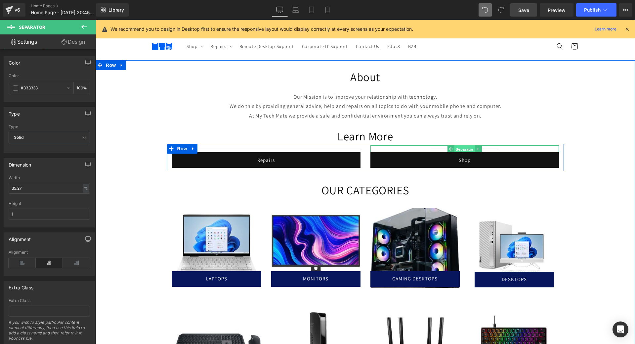
click at [463, 148] on span "Separator" at bounding box center [464, 149] width 20 height 8
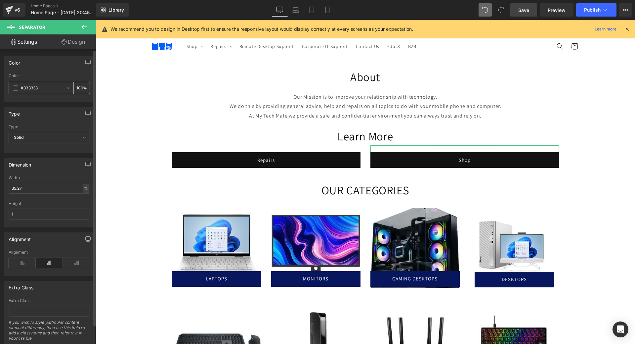
click at [66, 86] on icon at bounding box center [68, 88] width 5 height 5
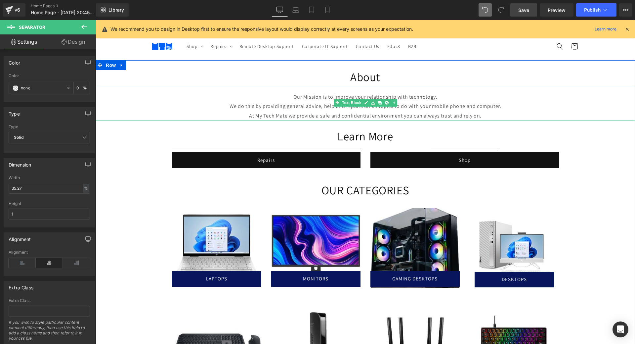
click at [124, 114] on p "At My Tech Mate we provide a safe and confidential environment you can always t…" at bounding box center [365, 116] width 539 height 10
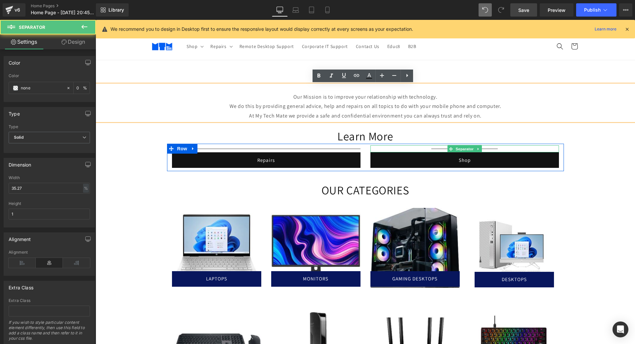
click at [491, 149] on hr at bounding box center [464, 150] width 66 height 4
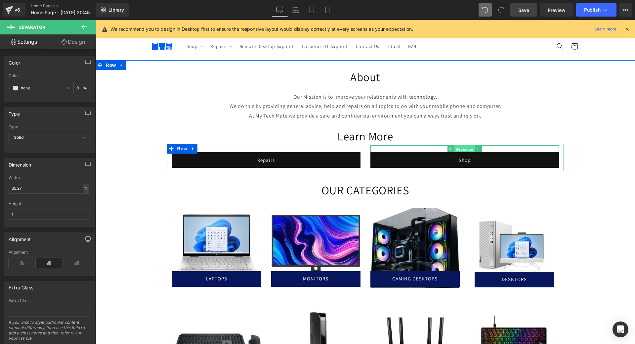
click at [460, 149] on span "Separator" at bounding box center [464, 149] width 20 height 8
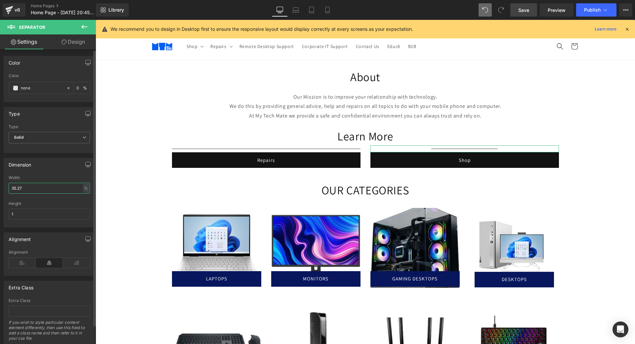
drag, startPoint x: 47, startPoint y: 189, endPoint x: 0, endPoint y: 193, distance: 47.2
click at [0, 193] on div "Dimension 35.27% Width 35.27 % % px 1px Height 1" at bounding box center [49, 190] width 99 height 74
type input "0"
click at [41, 201] on div "Height" at bounding box center [49, 203] width 81 height 5
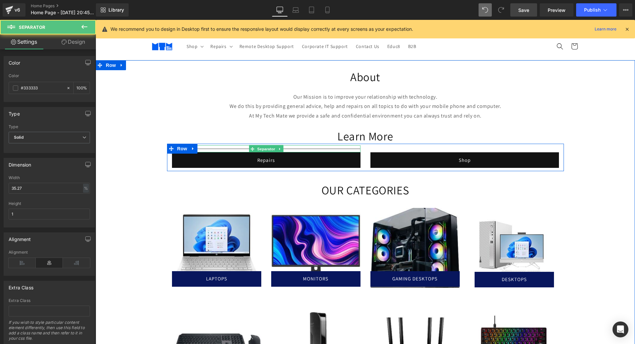
click at [208, 149] on hr at bounding box center [266, 150] width 188 height 4
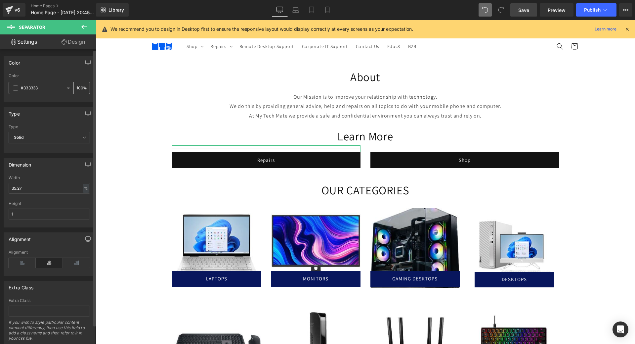
click at [67, 88] on icon at bounding box center [68, 88] width 5 height 5
drag, startPoint x: 37, startPoint y: 188, endPoint x: 0, endPoint y: 185, distance: 36.8
click at [0, 185] on div "Dimension 35.27% Width 35.27 % % px 1px Height 1" at bounding box center [49, 190] width 99 height 74
type input "0"
click at [51, 200] on div at bounding box center [49, 199] width 81 height 4
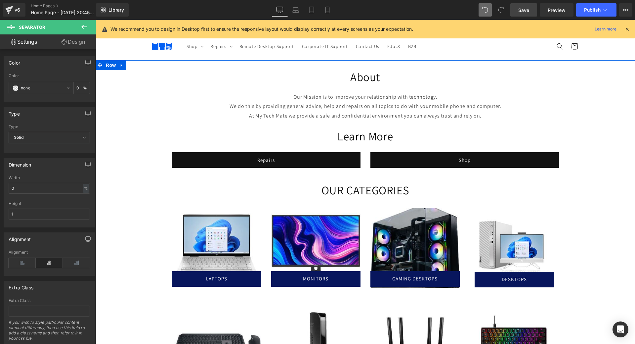
click at [134, 167] on div "About Heading Our Mission is to improve your relationship with technology. We d…" at bounding box center [365, 285] width 539 height 448
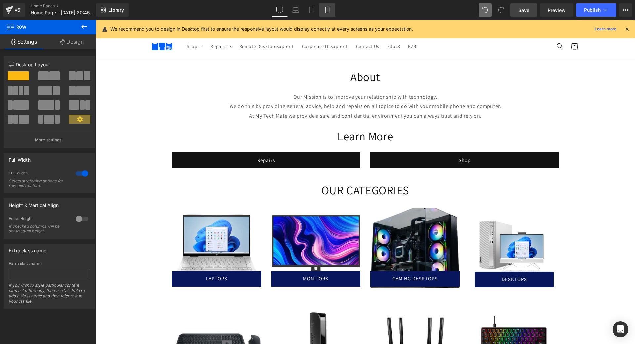
click at [328, 13] on link "Mobile" at bounding box center [327, 9] width 16 height 13
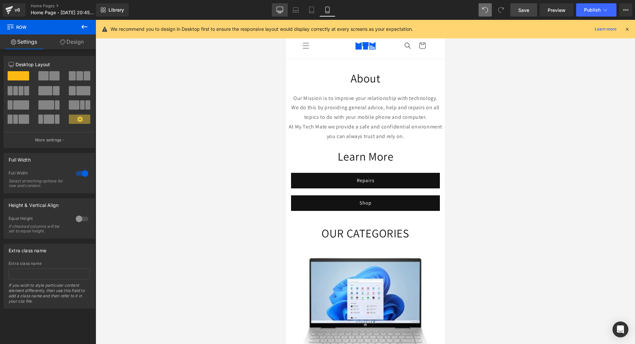
click at [279, 13] on link "Desktop" at bounding box center [280, 9] width 16 height 13
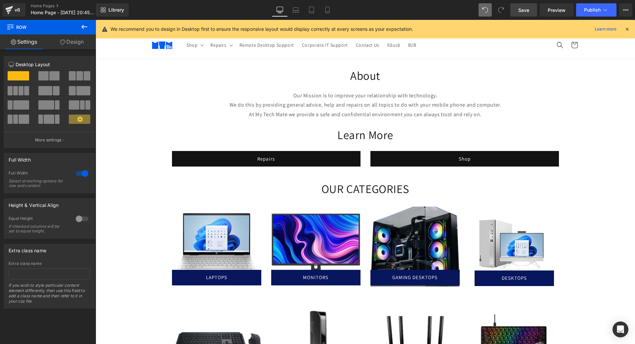
click at [523, 7] on span "Save" at bounding box center [523, 10] width 11 height 7
click at [628, 27] on icon at bounding box center [627, 29] width 6 height 6
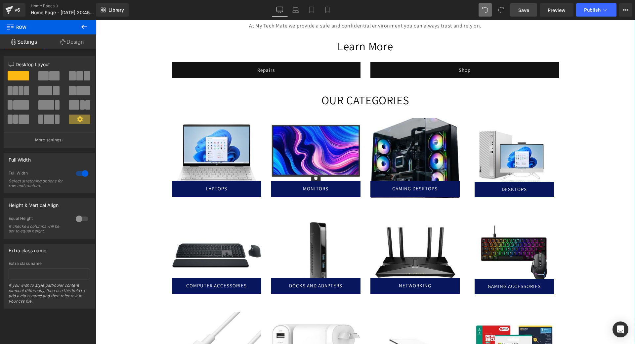
scroll to position [0, 0]
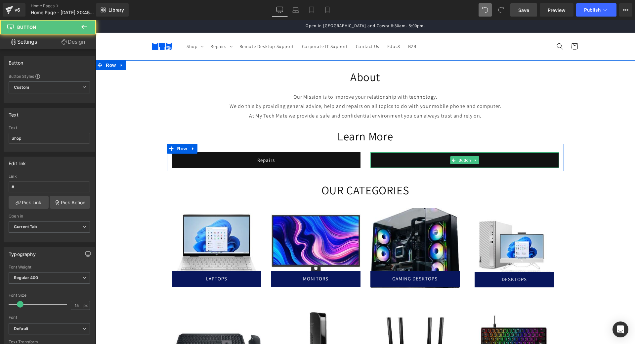
click at [544, 161] on link "Shop" at bounding box center [464, 160] width 188 height 16
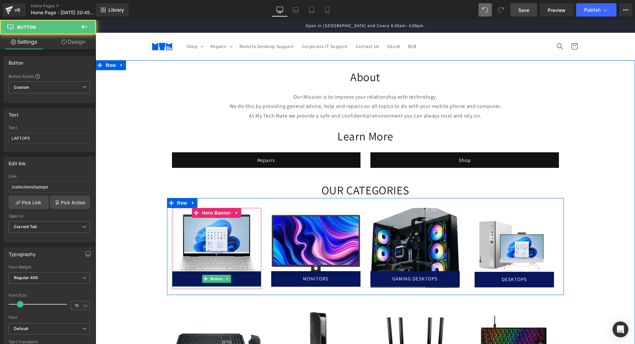
click at [249, 282] on link "LAPTOPS" at bounding box center [216, 279] width 89 height 16
click at [211, 281] on span "Button" at bounding box center [216, 278] width 15 height 8
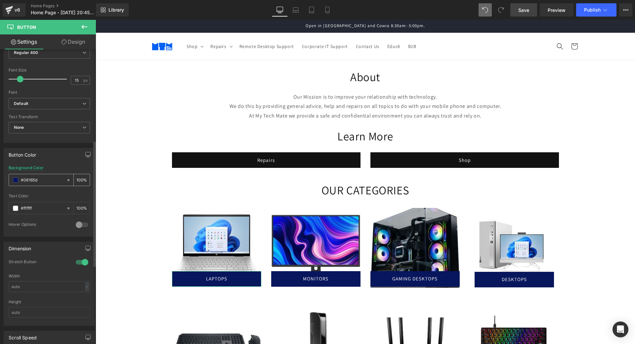
scroll to position [226, 0]
drag, startPoint x: 40, startPoint y: 179, endPoint x: 20, endPoint y: 180, distance: 19.8
click at [20, 180] on div "#08165d" at bounding box center [37, 179] width 57 height 12
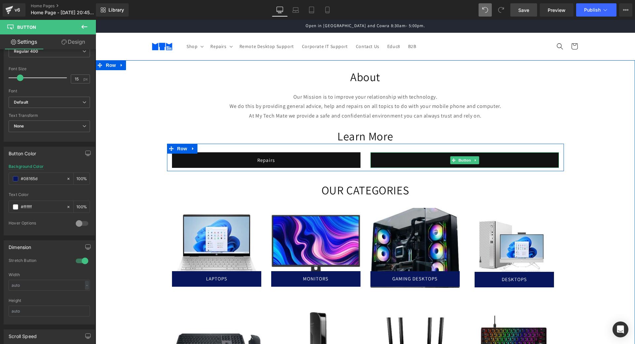
click at [523, 157] on link "Shop" at bounding box center [464, 160] width 188 height 16
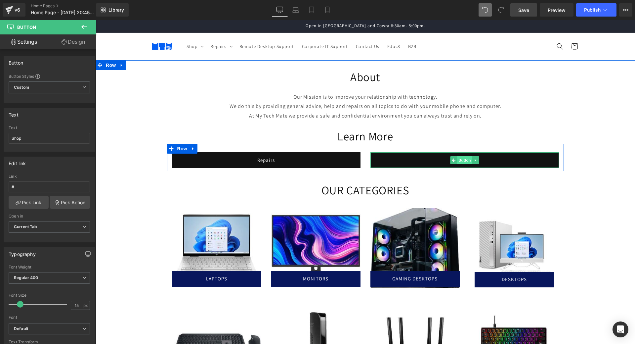
click at [457, 158] on span "Button" at bounding box center [464, 160] width 15 height 8
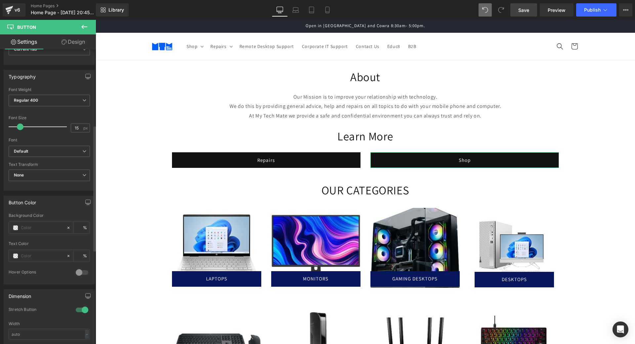
scroll to position [178, 0]
click at [32, 228] on input "text" at bounding box center [42, 227] width 42 height 7
paste input "#08165d"
type input "#08165d"
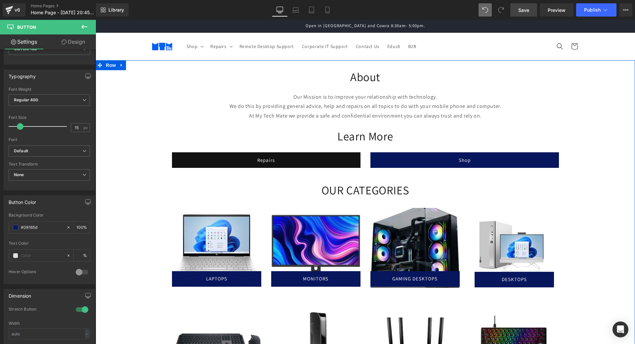
click at [121, 168] on div "About Heading Our Mission is to improve your relationship with technology. We d…" at bounding box center [365, 285] width 539 height 448
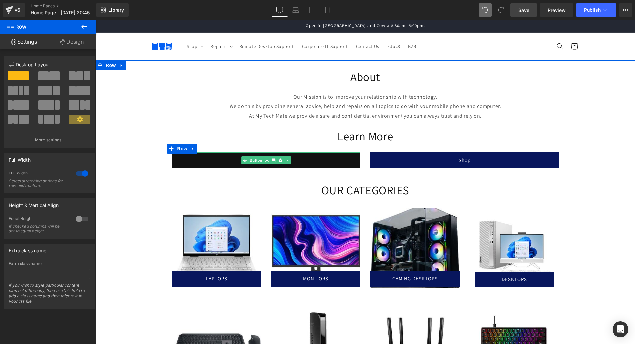
click at [311, 156] on link "Repairs" at bounding box center [266, 160] width 188 height 16
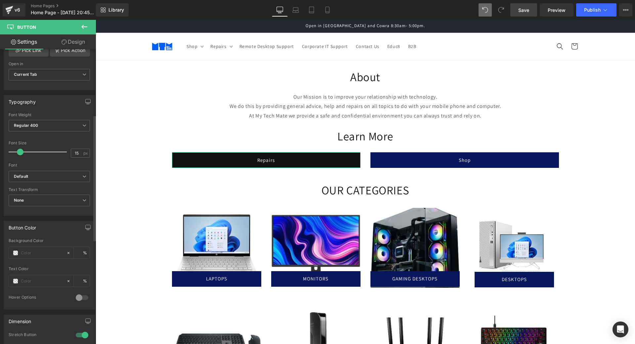
scroll to position [153, 0]
click at [32, 251] on input "text" at bounding box center [42, 251] width 42 height 7
type input "#08165d"
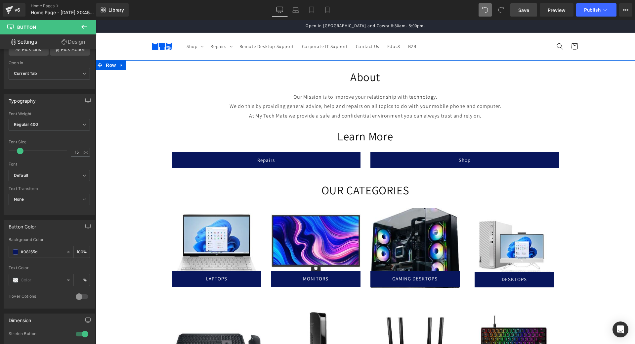
click at [133, 217] on div "About Heading Our Mission is to improve your relationship with technology. We d…" at bounding box center [365, 285] width 539 height 448
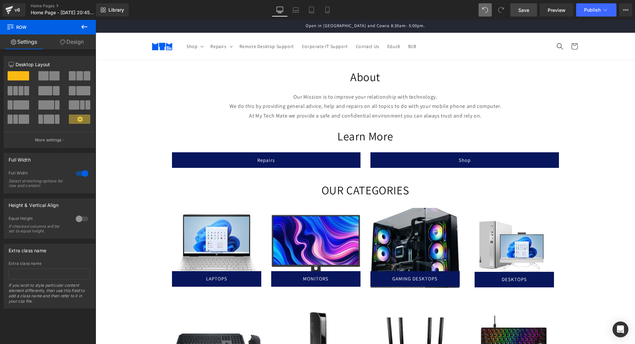
click at [516, 9] on link "Save" at bounding box center [523, 9] width 27 height 13
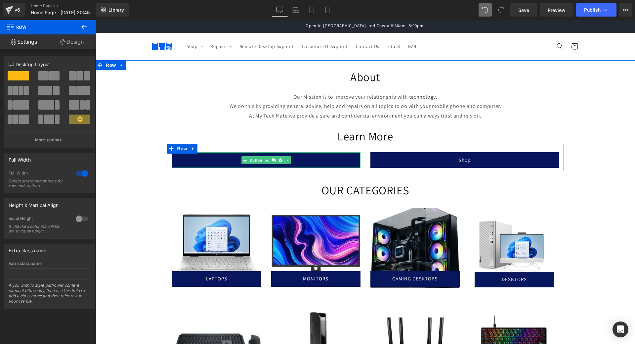
click at [301, 160] on link "Repairs" at bounding box center [266, 160] width 188 height 16
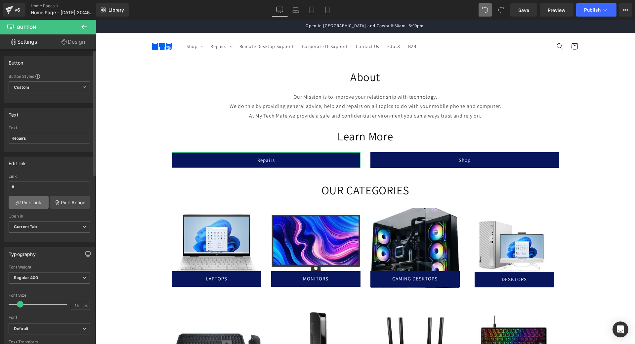
click at [33, 198] on link "Pick Link" at bounding box center [29, 201] width 40 height 13
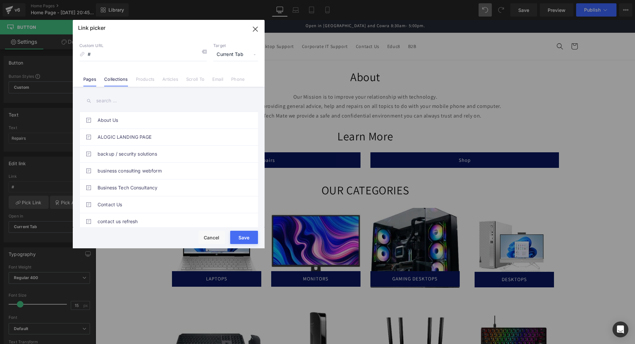
click at [118, 81] on link "Collections" at bounding box center [115, 81] width 23 height 10
click at [120, 58] on input "#" at bounding box center [142, 54] width 127 height 13
type input "#repairs"
click at [112, 163] on link "Repairs" at bounding box center [170, 170] width 145 height 17
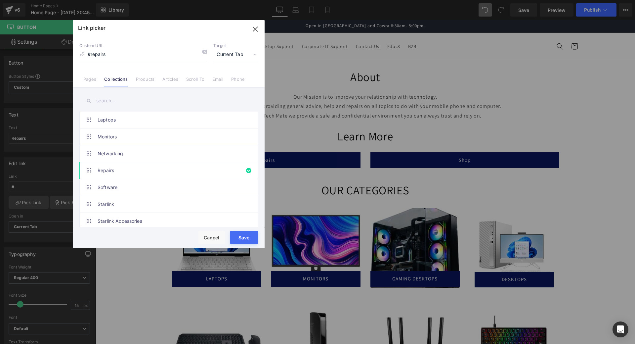
click at [247, 240] on button "Save" at bounding box center [244, 236] width 28 height 13
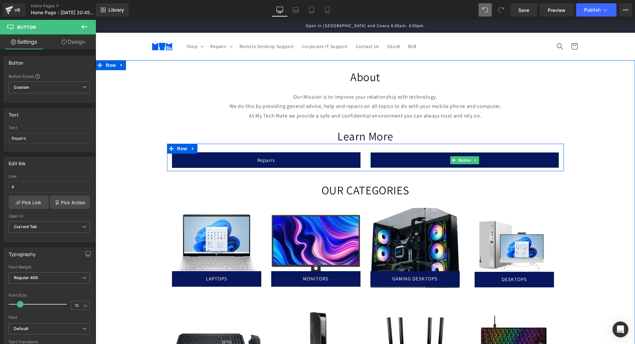
click at [428, 160] on link "Shop" at bounding box center [464, 160] width 188 height 16
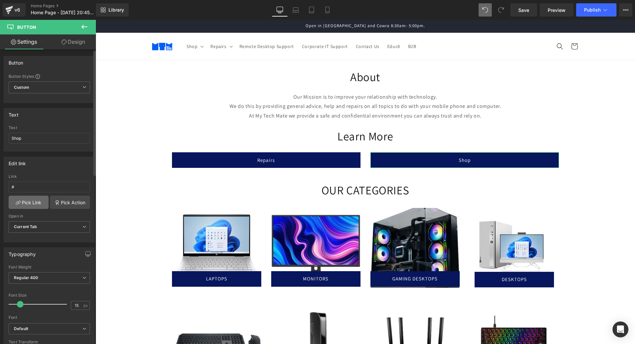
click at [27, 200] on link "Pick Link" at bounding box center [29, 201] width 40 height 13
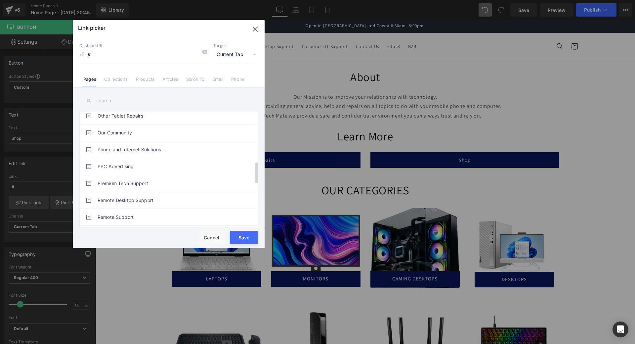
scroll to position [292, 0]
click at [116, 78] on link "Collections" at bounding box center [115, 81] width 23 height 10
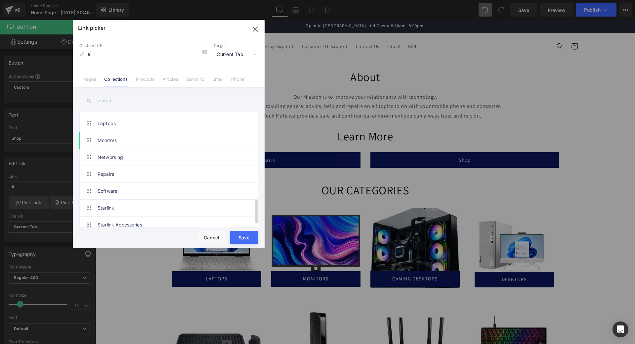
scroll to position [427, 0]
click at [167, 117] on link "Laptops" at bounding box center [170, 119] width 145 height 17
click at [245, 238] on button "Save" at bounding box center [244, 236] width 28 height 13
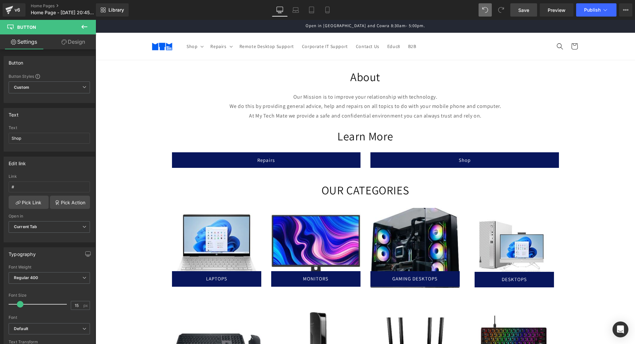
click at [526, 13] on span "Save" at bounding box center [523, 10] width 11 height 7
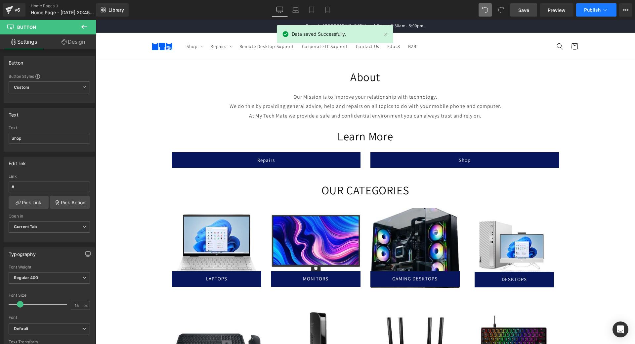
click at [593, 8] on span "Publish" at bounding box center [592, 9] width 17 height 5
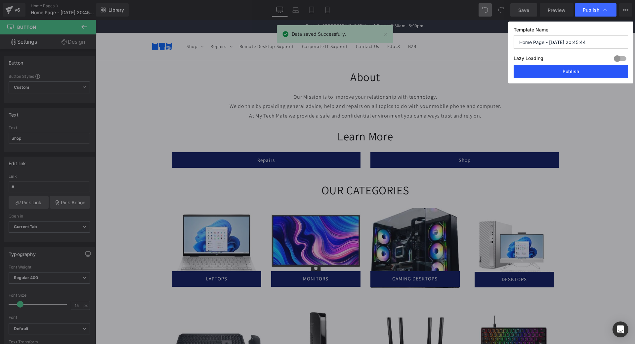
click at [574, 74] on button "Publish" at bounding box center [570, 71] width 114 height 13
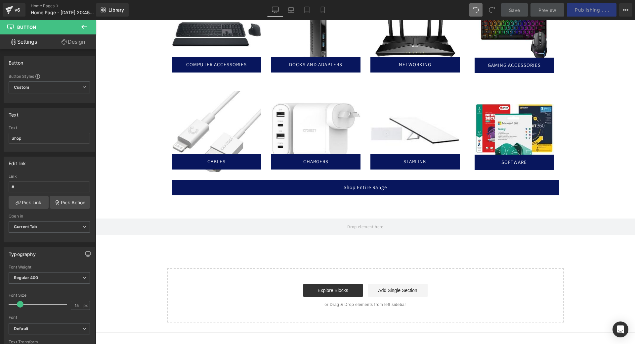
scroll to position [311, 0]
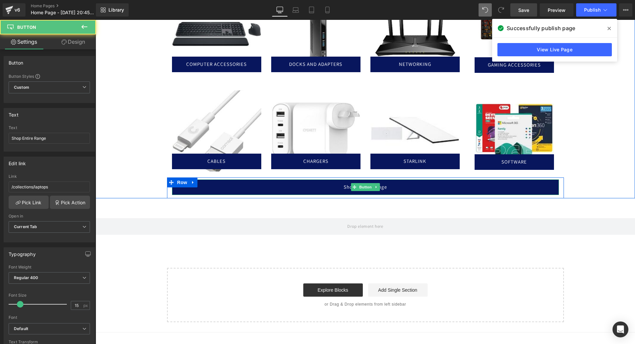
click at [410, 187] on link "Shop Entire Range" at bounding box center [365, 187] width 387 height 16
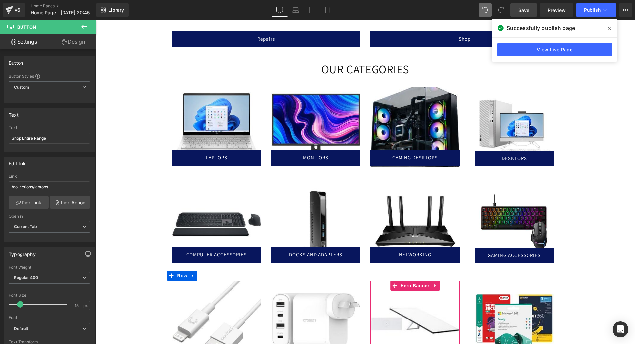
scroll to position [120, 0]
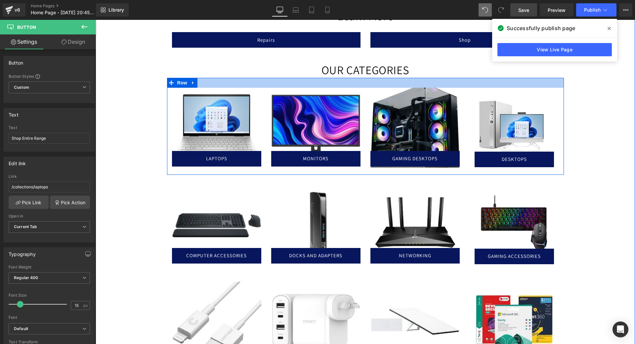
click at [217, 83] on div at bounding box center [365, 83] width 397 height 10
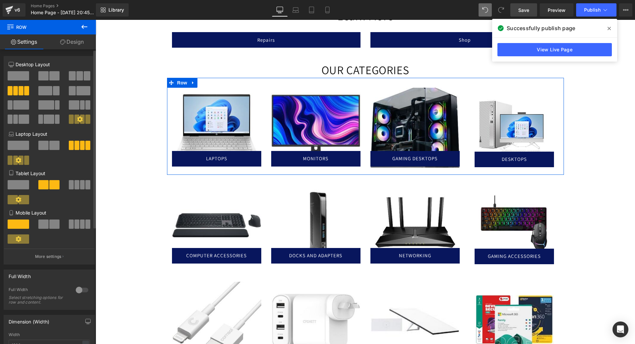
click at [72, 77] on span at bounding box center [72, 75] width 7 height 9
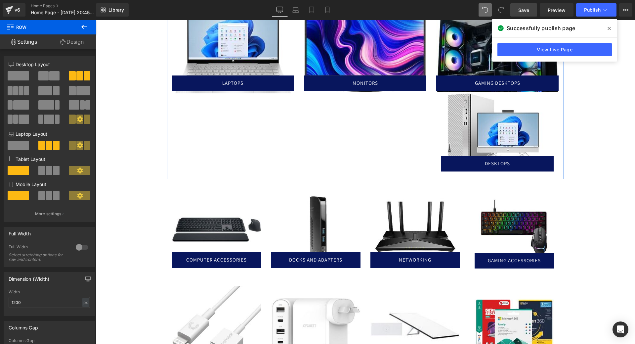
scroll to position [196, 0]
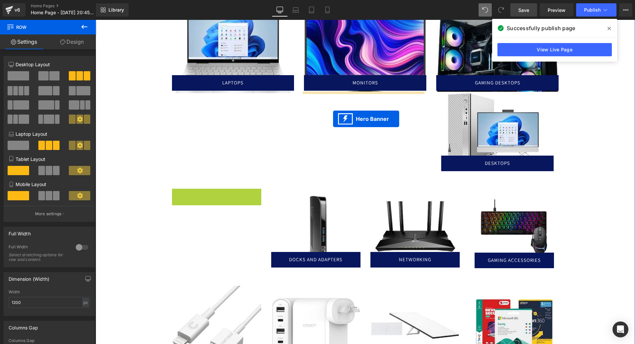
drag, startPoint x: 194, startPoint y: 193, endPoint x: 333, endPoint y: 119, distance: 157.2
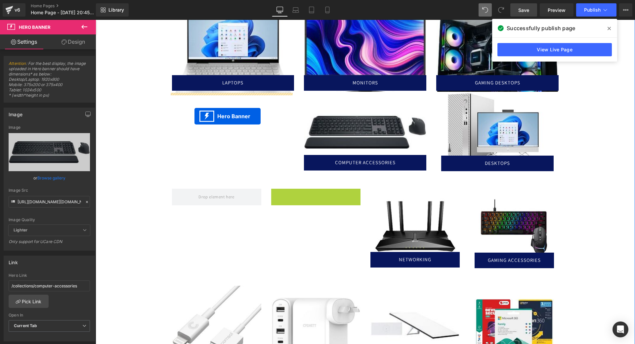
drag, startPoint x: 291, startPoint y: 194, endPoint x: 194, endPoint y: 116, distance: 124.2
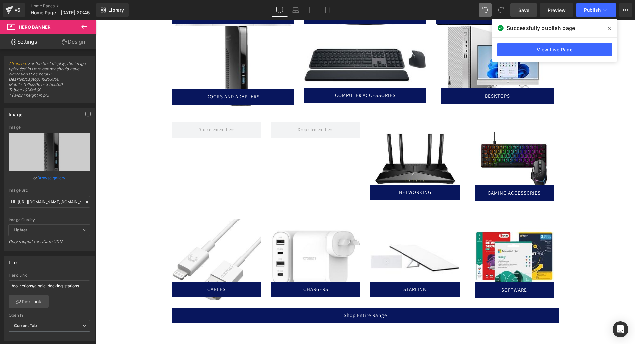
scroll to position [263, 0]
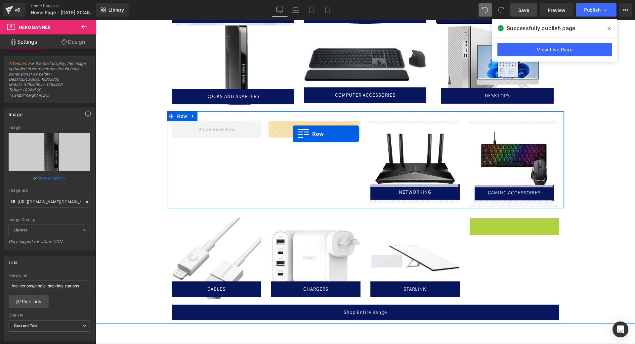
drag, startPoint x: 470, startPoint y: 222, endPoint x: 293, endPoint y: 134, distance: 197.8
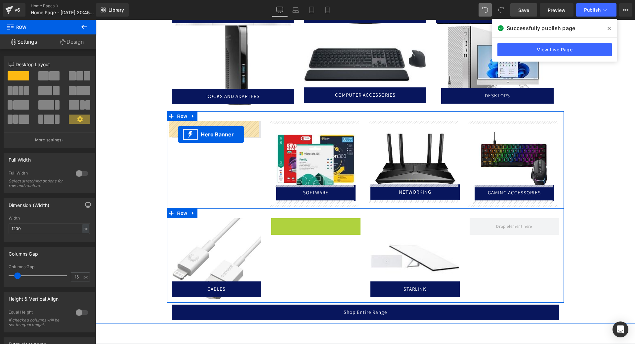
drag, startPoint x: 292, startPoint y: 223, endPoint x: 178, endPoint y: 134, distance: 144.2
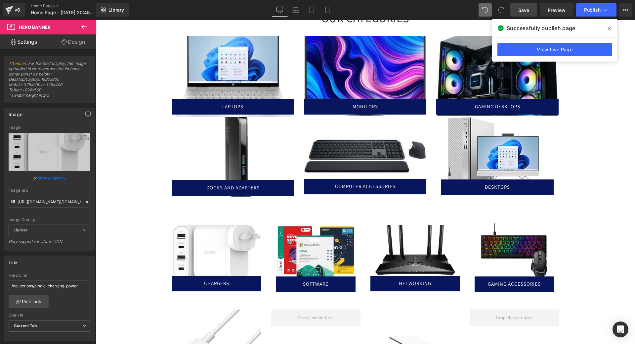
scroll to position [172, 0]
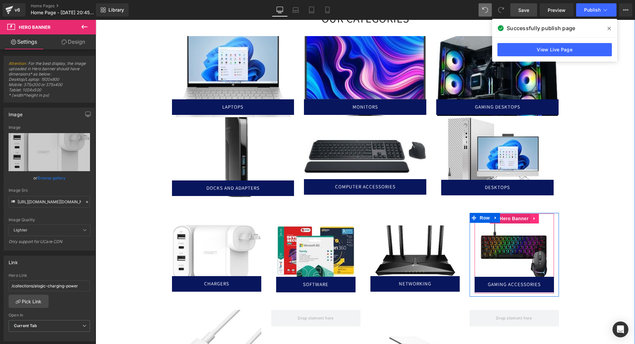
click at [533, 219] on icon at bounding box center [533, 218] width 1 height 3
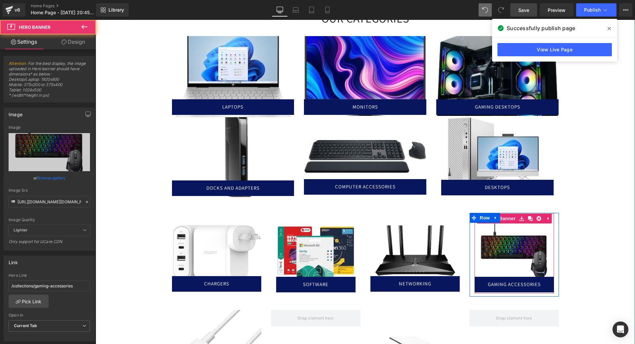
click at [521, 240] on div at bounding box center [513, 253] width 79 height 80
click at [536, 219] on icon at bounding box center [538, 218] width 5 height 5
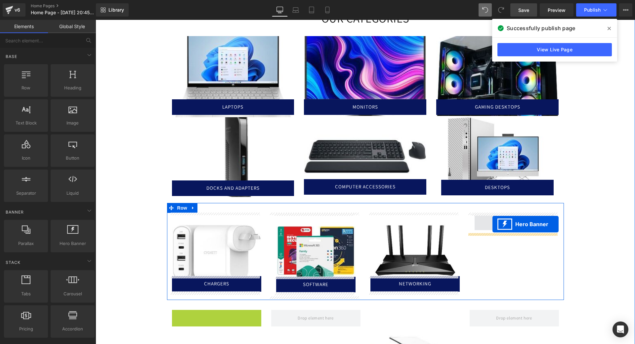
drag, startPoint x: 193, startPoint y: 314, endPoint x: 492, endPoint y: 224, distance: 312.5
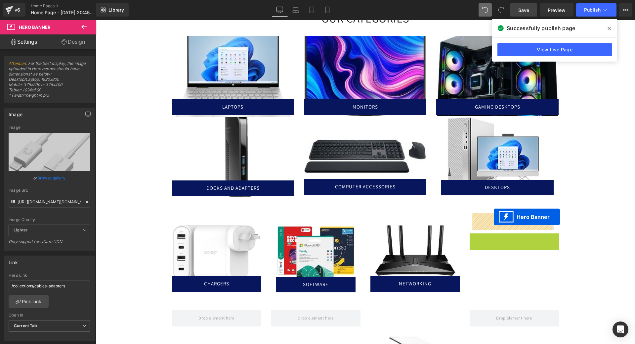
drag, startPoint x: 490, startPoint y: 235, endPoint x: 494, endPoint y: 217, distance: 19.1
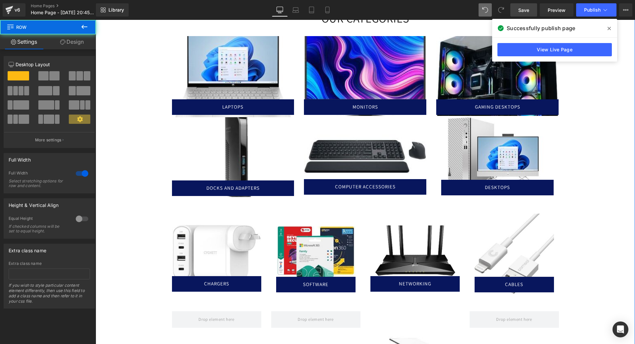
click at [590, 223] on div "About Heading Our Mission is to improve your relationship with technology. We d…" at bounding box center [365, 152] width 539 height 525
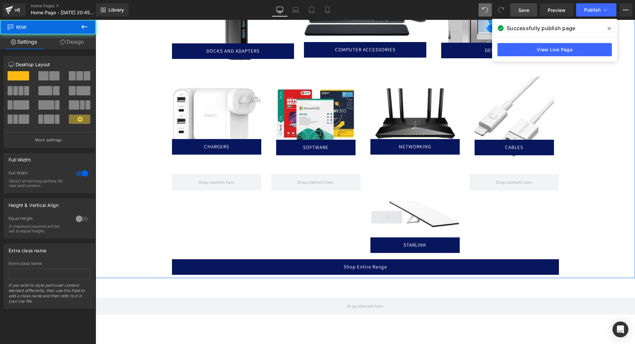
scroll to position [310, 0]
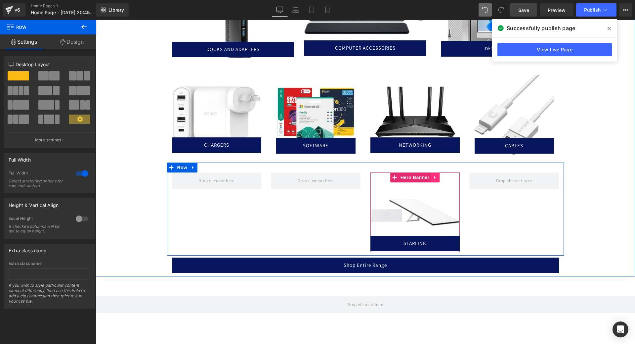
click at [434, 178] on icon at bounding box center [435, 177] width 5 height 5
click at [435, 178] on link at bounding box center [439, 177] width 9 height 10
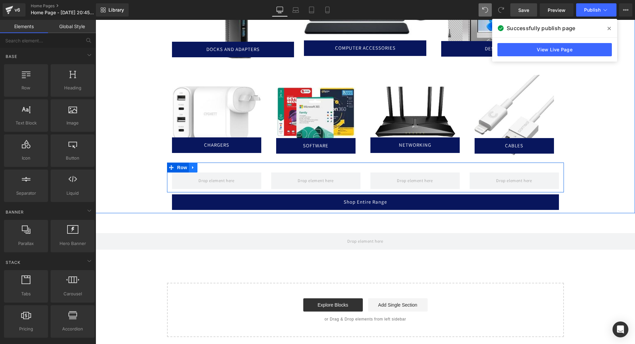
click at [191, 166] on icon at bounding box center [193, 167] width 5 height 5
click at [208, 167] on icon at bounding box center [210, 167] width 5 height 5
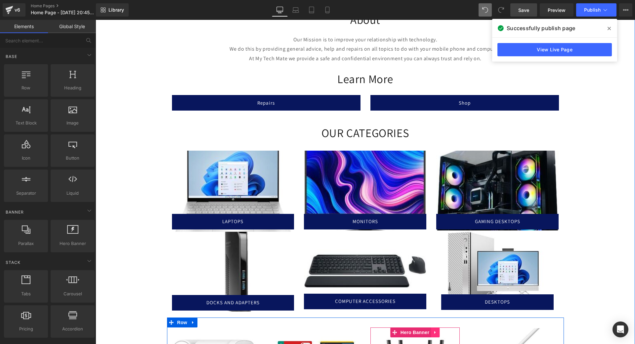
scroll to position [57, 0]
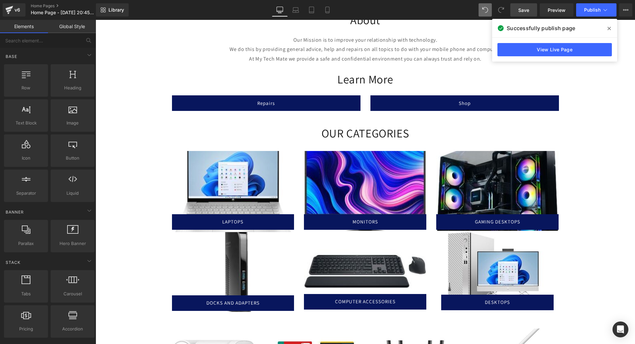
click at [607, 28] on icon at bounding box center [608, 28] width 3 height 5
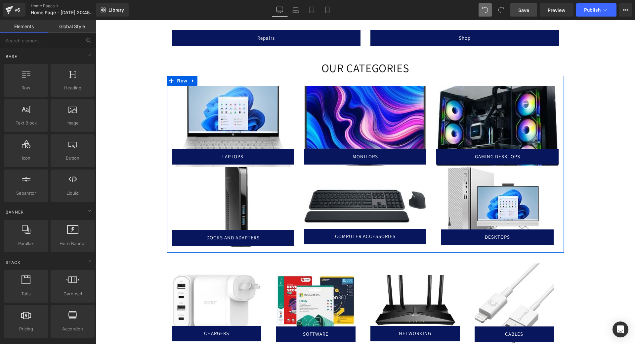
scroll to position [122, 0]
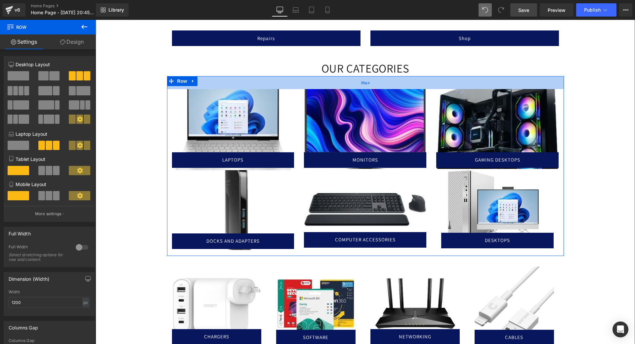
click at [266, 85] on div "39px" at bounding box center [365, 82] width 397 height 13
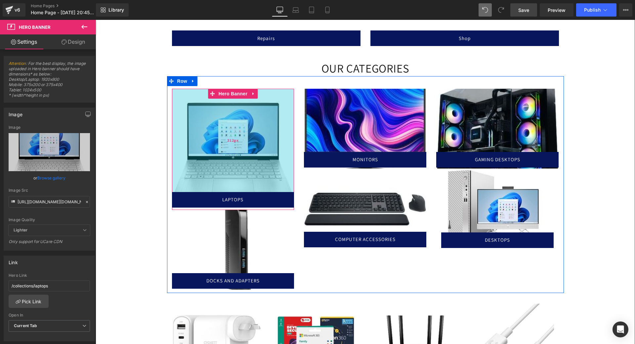
drag, startPoint x: 274, startPoint y: 95, endPoint x: 277, endPoint y: 135, distance: 40.1
click at [277, 135] on div "312px" at bounding box center [233, 140] width 122 height 103
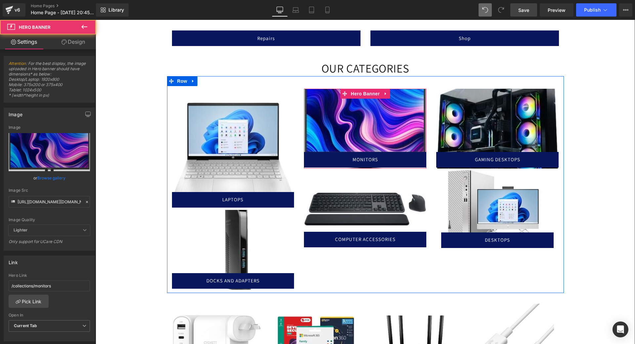
click at [364, 140] on div at bounding box center [365, 129] width 122 height 80
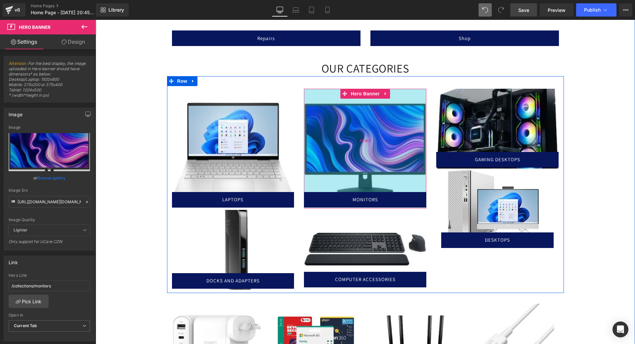
drag, startPoint x: 401, startPoint y: 90, endPoint x: 394, endPoint y: 130, distance: 40.5
click at [394, 130] on div "312px" at bounding box center [365, 140] width 122 height 103
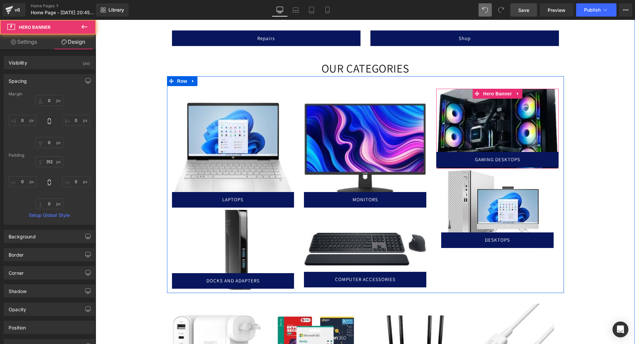
click at [517, 115] on div at bounding box center [497, 129] width 122 height 80
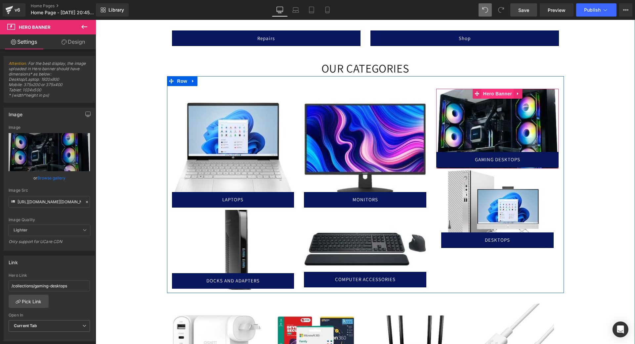
click at [500, 90] on span "Hero Banner" at bounding box center [497, 94] width 32 height 10
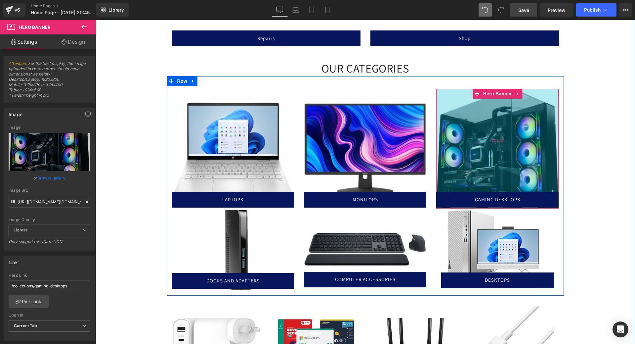
drag, startPoint x: 529, startPoint y: 90, endPoint x: 528, endPoint y: 130, distance: 40.0
click at [528, 130] on div "312px" at bounding box center [497, 140] width 122 height 103
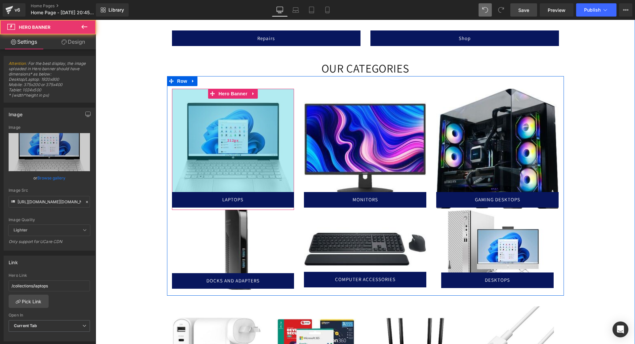
click at [254, 137] on div "312px" at bounding box center [233, 140] width 122 height 103
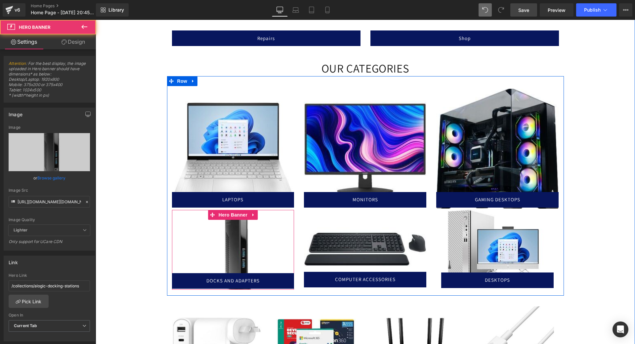
click at [227, 238] on div at bounding box center [233, 250] width 122 height 80
click at [236, 213] on span "Hero Banner" at bounding box center [233, 215] width 32 height 10
click at [231, 215] on span "Hero Banner" at bounding box center [233, 215] width 32 height 10
drag, startPoint x: 264, startPoint y: 218, endPoint x: 256, endPoint y: 246, distance: 29.2
click at [256, 246] on div at bounding box center [233, 250] width 122 height 80
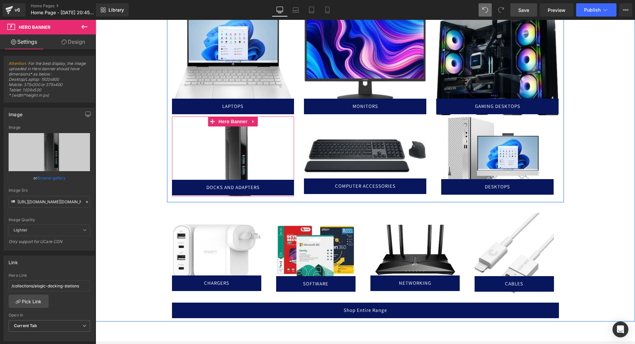
scroll to position [222, 0]
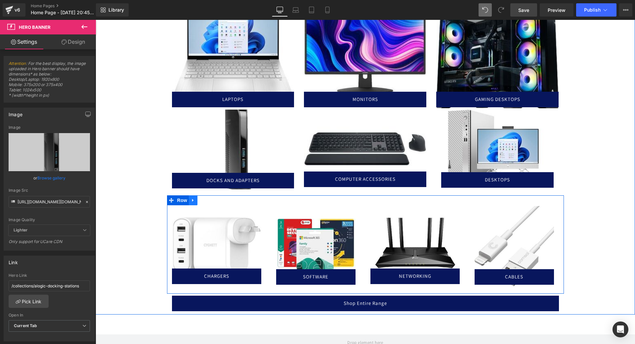
click at [192, 201] on icon at bounding box center [192, 200] width 1 height 3
click at [199, 201] on icon at bounding box center [201, 200] width 5 height 5
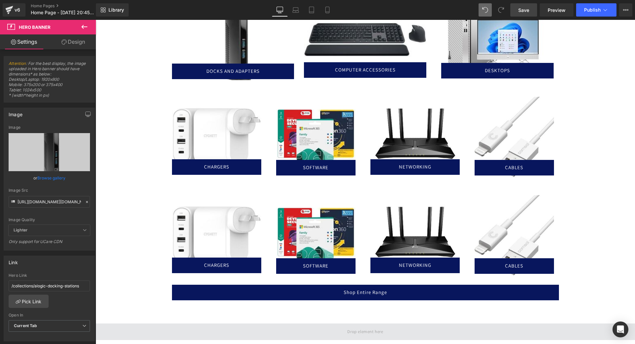
scroll to position [331, 0]
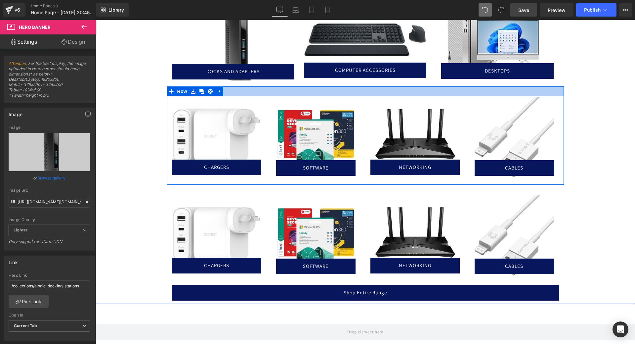
click at [257, 92] on div at bounding box center [365, 91] width 397 height 10
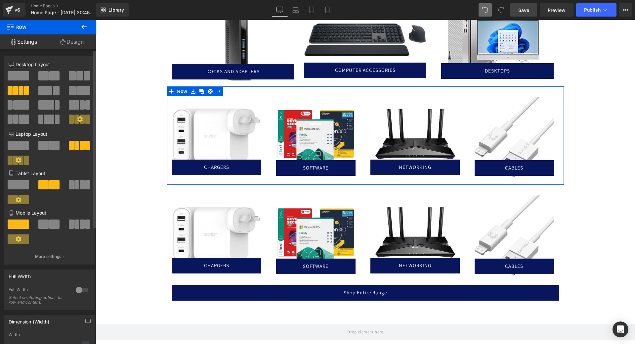
click at [76, 76] on span at bounding box center [79, 75] width 7 height 9
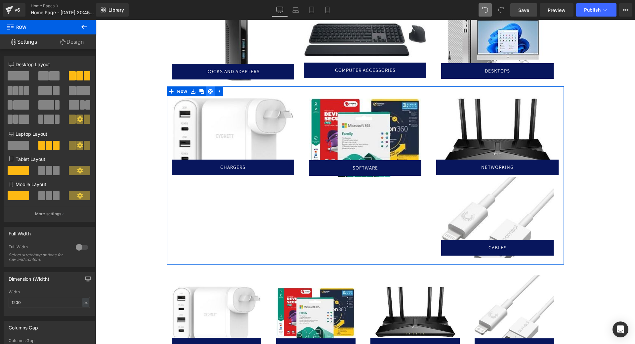
click at [206, 95] on link at bounding box center [210, 91] width 9 height 10
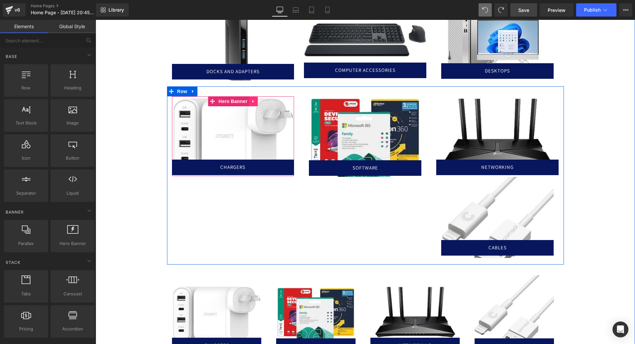
click at [251, 103] on icon at bounding box center [253, 101] width 5 height 5
click at [253, 103] on link at bounding box center [257, 101] width 9 height 10
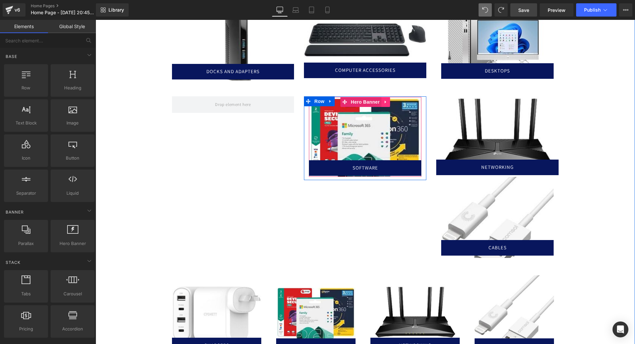
click at [385, 102] on icon at bounding box center [385, 102] width 1 height 3
click at [388, 106] on link at bounding box center [390, 102] width 9 height 10
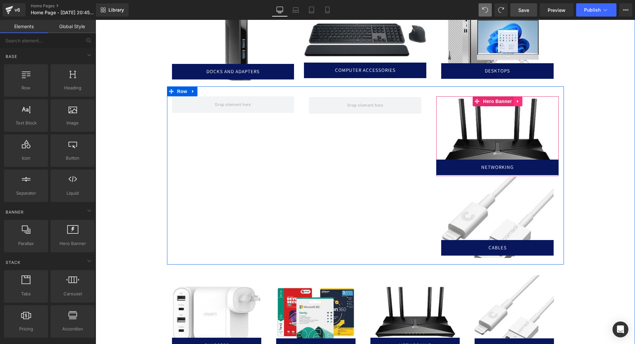
click at [517, 100] on icon at bounding box center [517, 101] width 1 height 3
click at [521, 102] on icon at bounding box center [522, 101] width 5 height 5
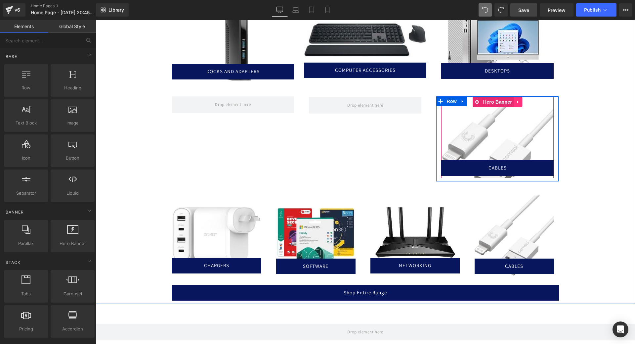
click at [517, 101] on icon at bounding box center [517, 101] width 5 height 5
click at [520, 103] on icon at bounding box center [522, 102] width 5 height 5
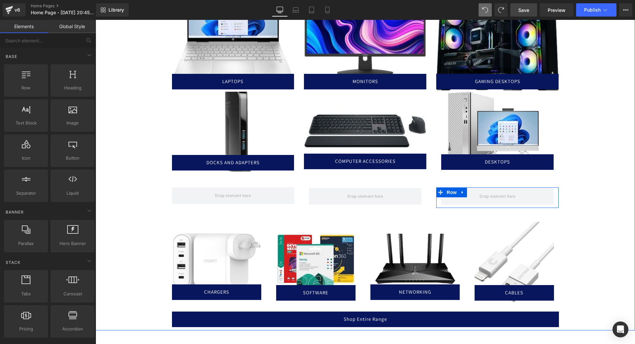
scroll to position [239, 0]
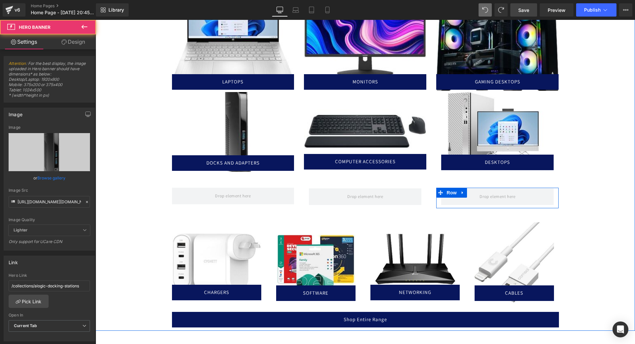
click at [231, 117] on div at bounding box center [233, 132] width 122 height 80
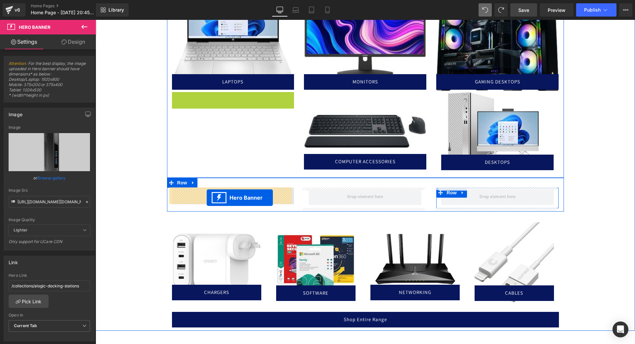
drag, startPoint x: 210, startPoint y: 97, endPoint x: 207, endPoint y: 197, distance: 100.6
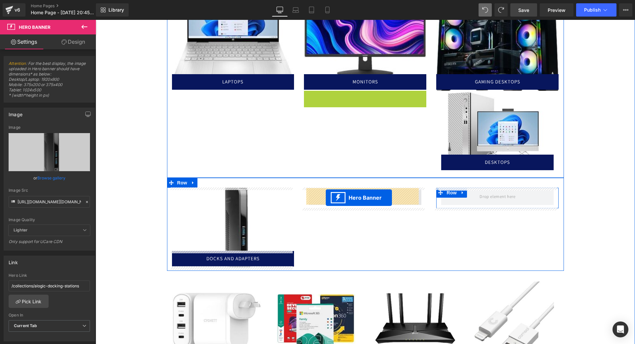
drag, startPoint x: 345, startPoint y: 95, endPoint x: 326, endPoint y: 197, distance: 104.6
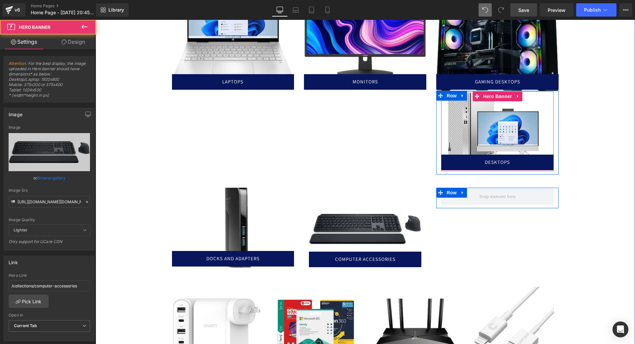
click at [489, 124] on div at bounding box center [497, 131] width 112 height 80
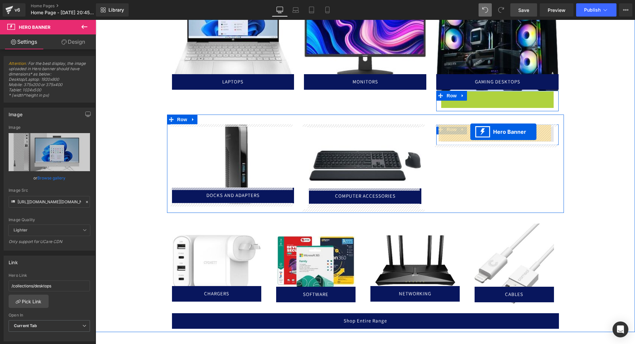
drag, startPoint x: 473, startPoint y: 96, endPoint x: 470, endPoint y: 132, distance: 35.5
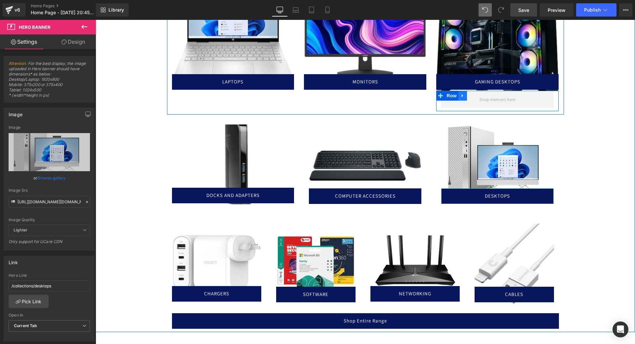
click at [461, 94] on icon at bounding box center [462, 95] width 5 height 5
click at [478, 94] on icon at bounding box center [479, 95] width 5 height 5
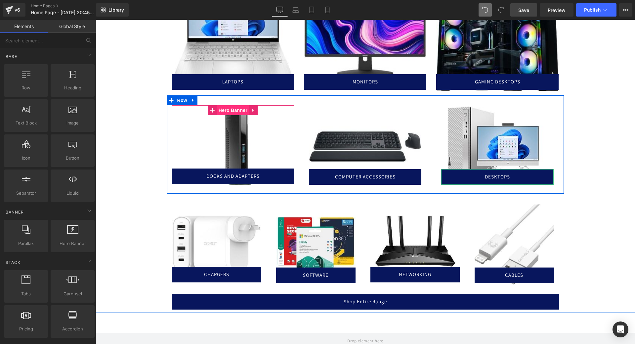
click at [236, 111] on span "Hero Banner" at bounding box center [233, 110] width 32 height 10
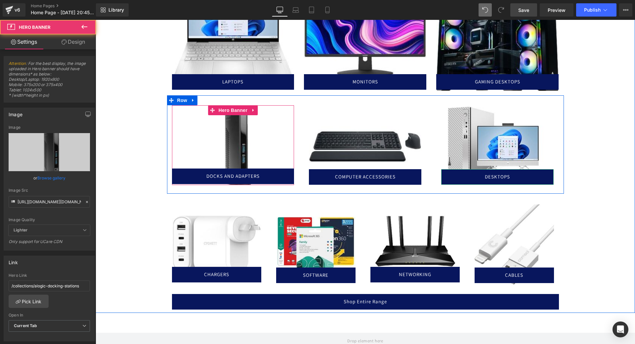
click at [259, 137] on div at bounding box center [233, 145] width 122 height 80
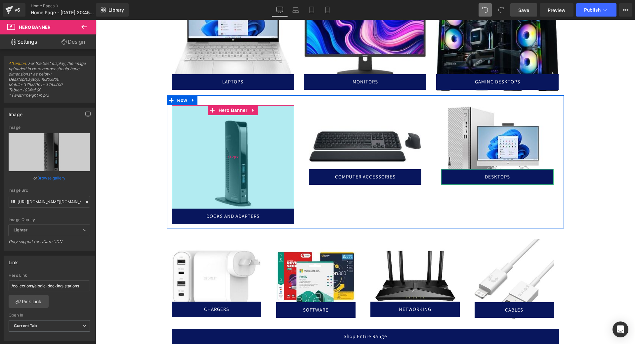
drag, startPoint x: 263, startPoint y: 147, endPoint x: 263, endPoint y: 187, distance: 40.0
click at [263, 187] on div "312px" at bounding box center [233, 156] width 122 height 103
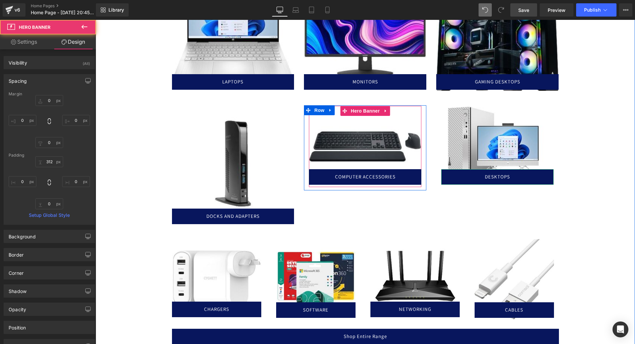
click at [348, 143] on div at bounding box center [365, 146] width 112 height 81
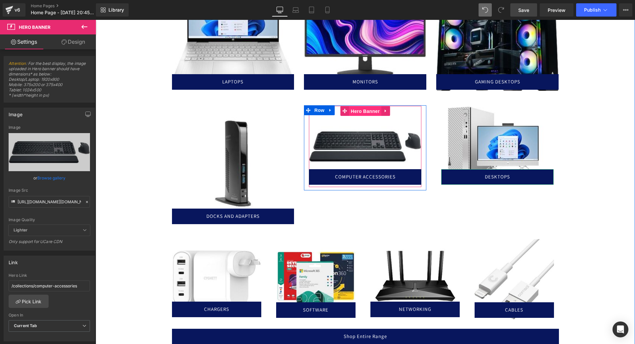
click at [358, 112] on span "Hero Banner" at bounding box center [365, 111] width 32 height 10
click at [390, 124] on div at bounding box center [365, 146] width 112 height 81
drag, startPoint x: 390, startPoint y: 124, endPoint x: 385, endPoint y: 155, distance: 31.5
click at [385, 155] on div at bounding box center [365, 146] width 112 height 81
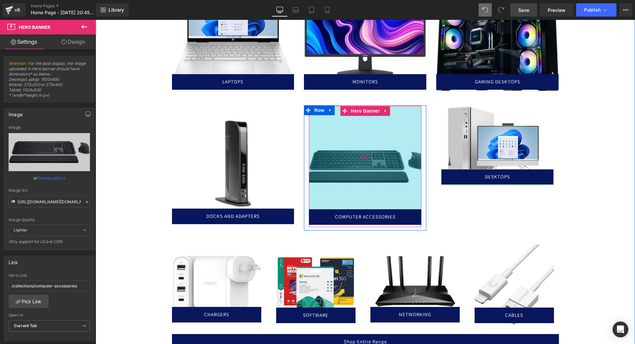
drag, startPoint x: 398, startPoint y: 107, endPoint x: 395, endPoint y: 147, distance: 40.1
click at [395, 147] on div "312px" at bounding box center [365, 157] width 112 height 103
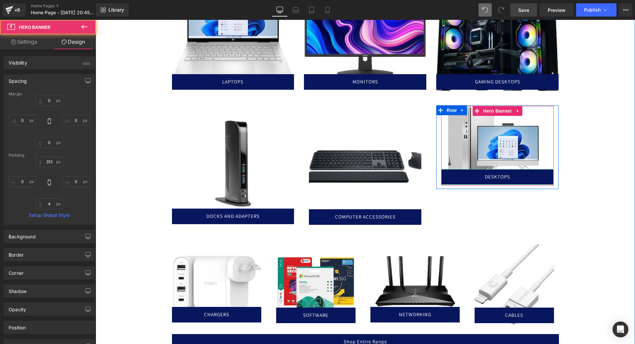
click at [501, 141] on div at bounding box center [497, 146] width 112 height 80
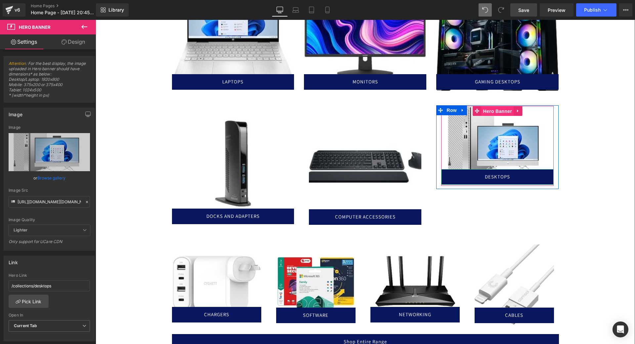
click at [498, 112] on span "Hero Banner" at bounding box center [497, 111] width 32 height 10
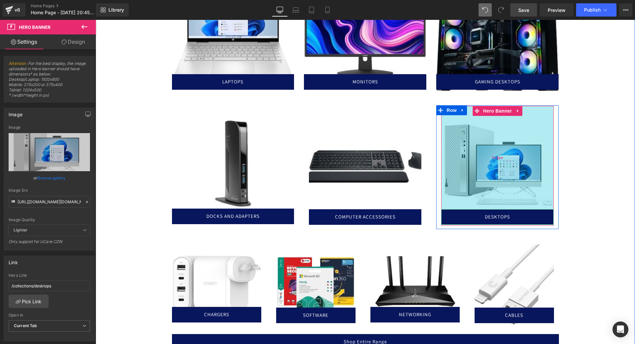
drag, startPoint x: 533, startPoint y: 107, endPoint x: 526, endPoint y: 147, distance: 40.6
click at [526, 147] on div "312px" at bounding box center [497, 157] width 112 height 103
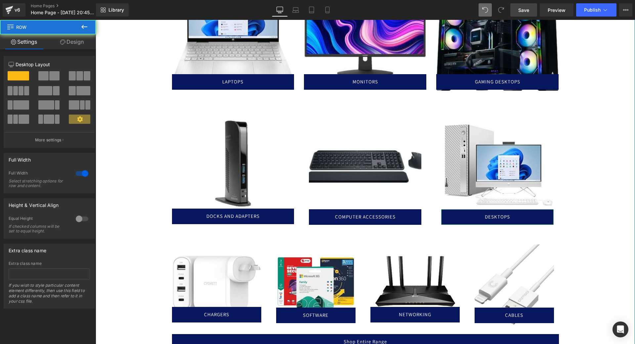
click at [609, 187] on div "About Heading Our Mission is to improve your relationship with technology. We d…" at bounding box center [365, 87] width 539 height 530
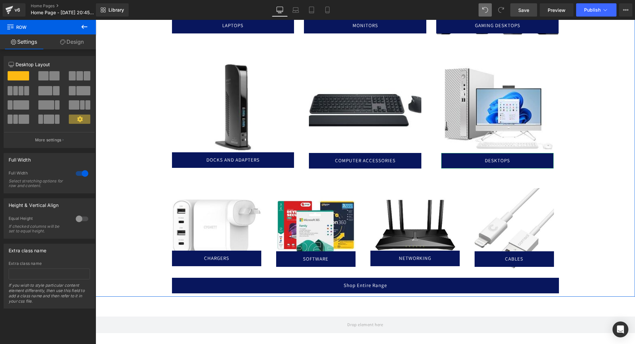
scroll to position [298, 0]
